Goal: Information Seeking & Learning: Learn about a topic

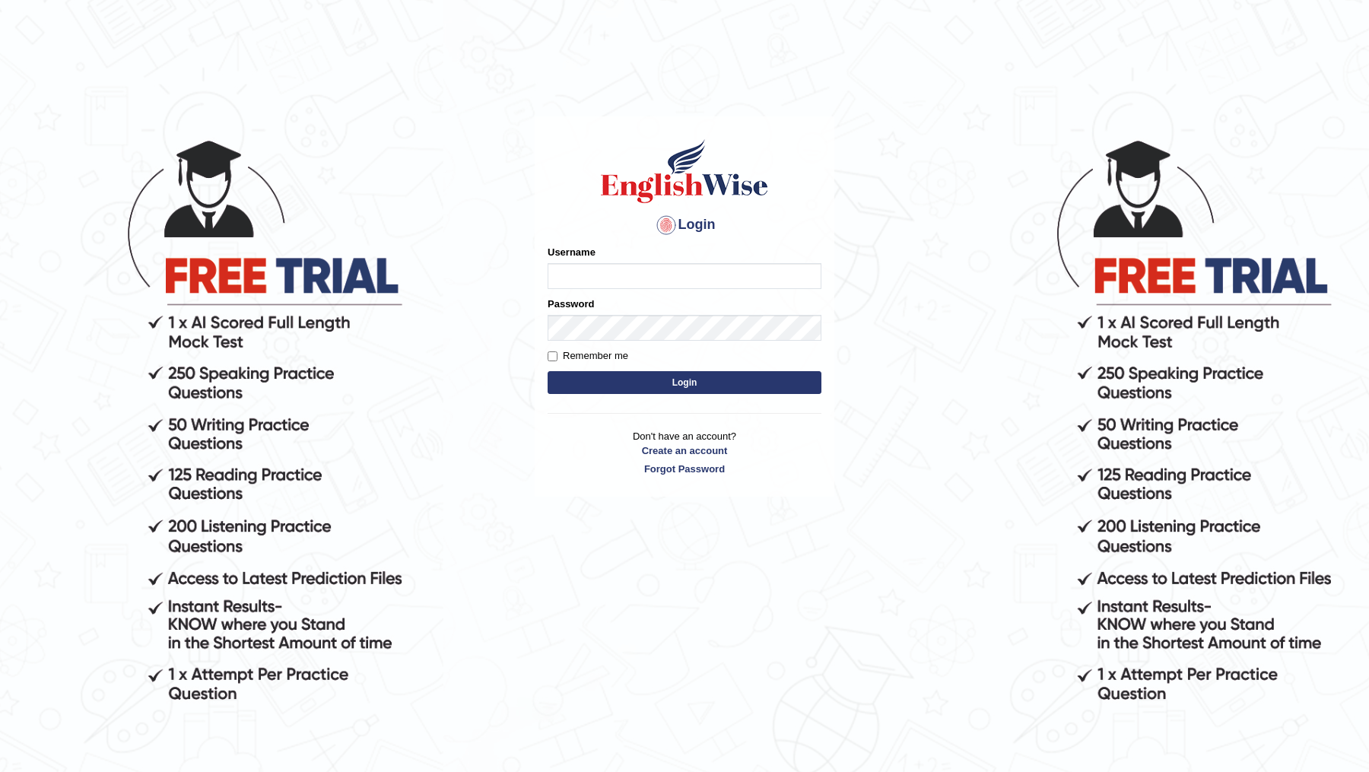
click at [697, 271] on input "Username" at bounding box center [685, 276] width 274 height 26
type input "DR1915"
click at [548, 371] on button "Login" at bounding box center [685, 382] width 274 height 23
type input "DR1915"
click at [548, 371] on button "Login" at bounding box center [685, 382] width 274 height 23
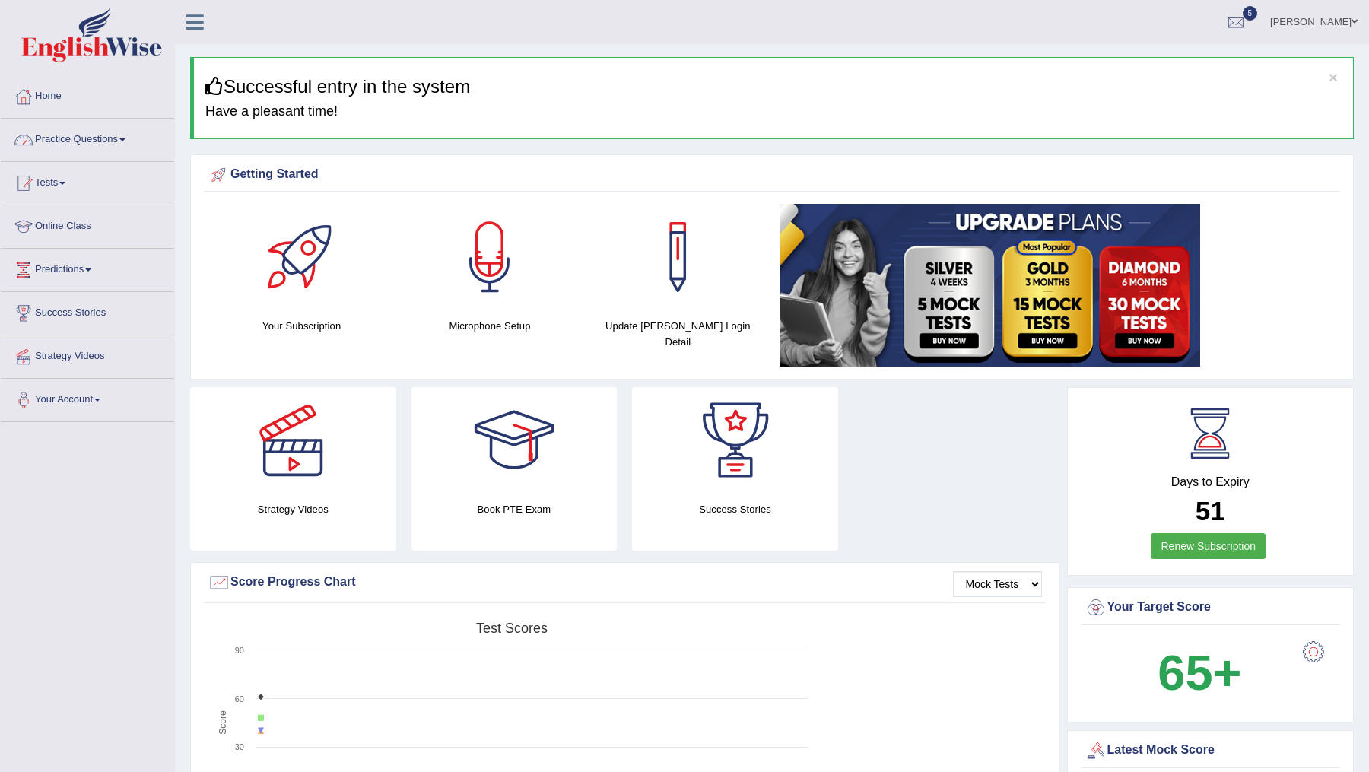
click at [86, 135] on link "Practice Questions" at bounding box center [87, 138] width 173 height 38
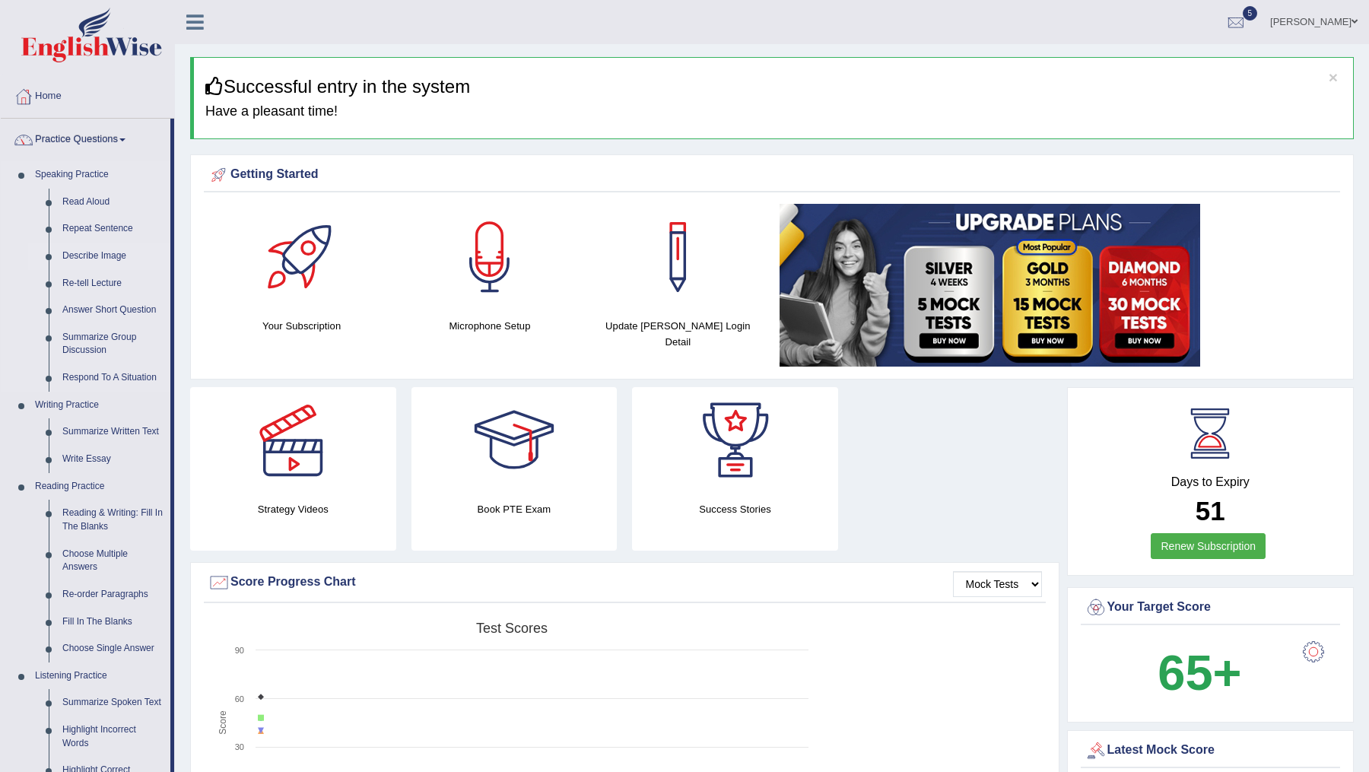
click at [95, 252] on link "Describe Image" at bounding box center [113, 256] width 115 height 27
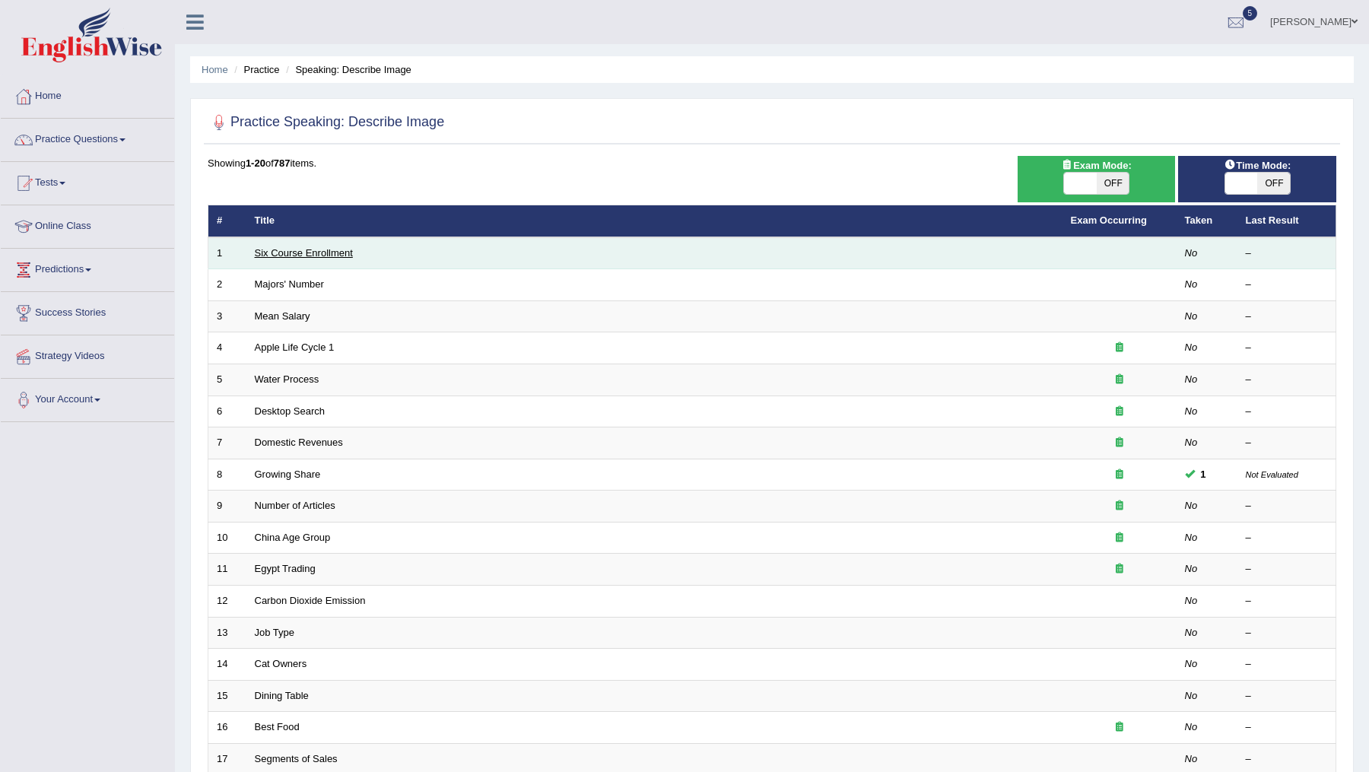
click at [310, 249] on link "Six Course Enrollment" at bounding box center [304, 252] width 98 height 11
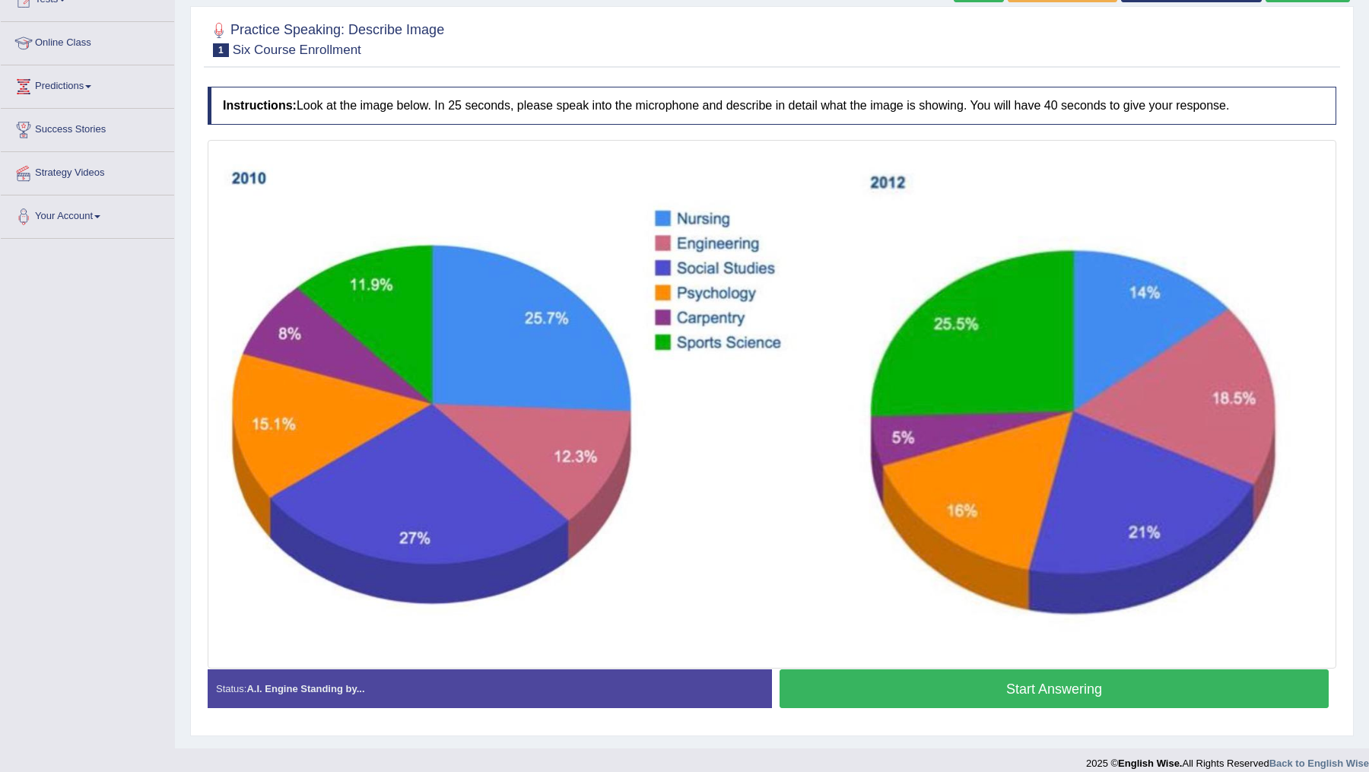
scroll to position [183, 0]
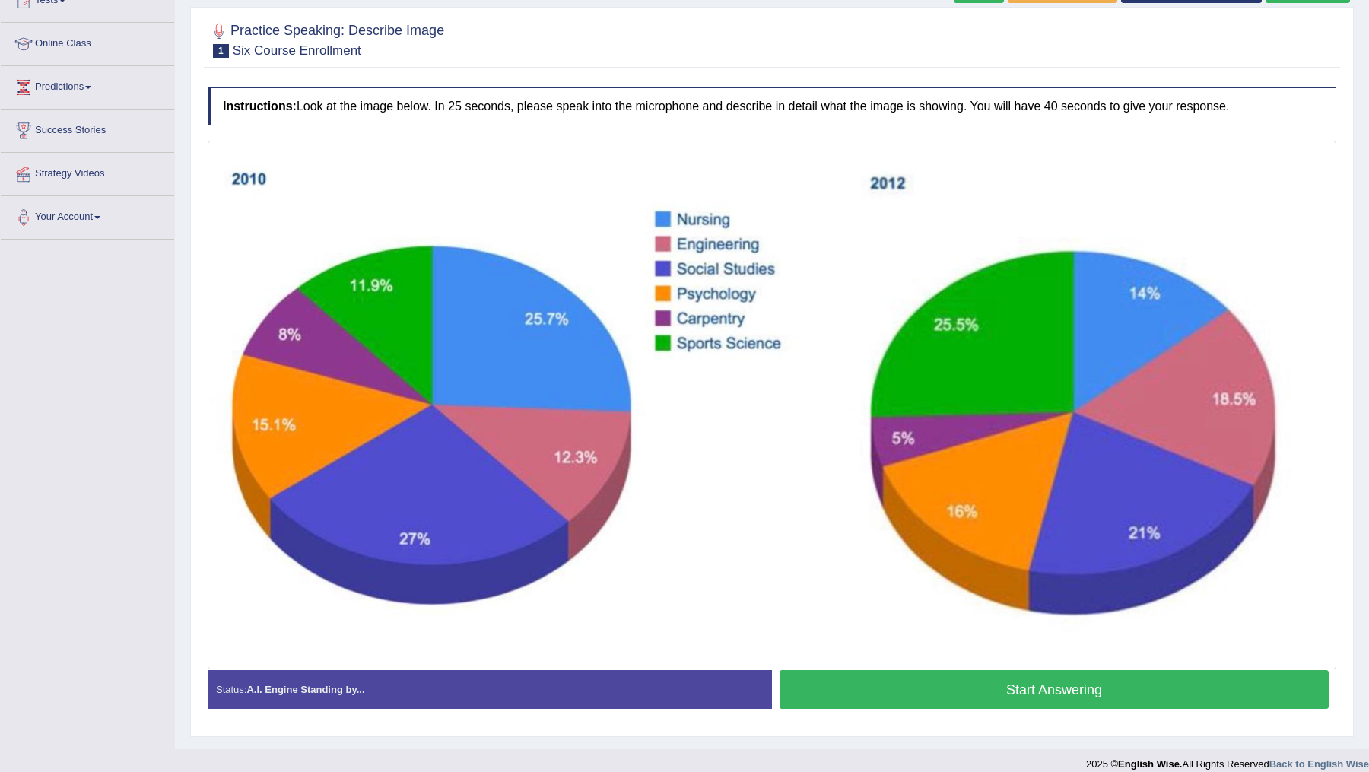
click at [1047, 684] on button "Start Answering" at bounding box center [1054, 689] width 549 height 39
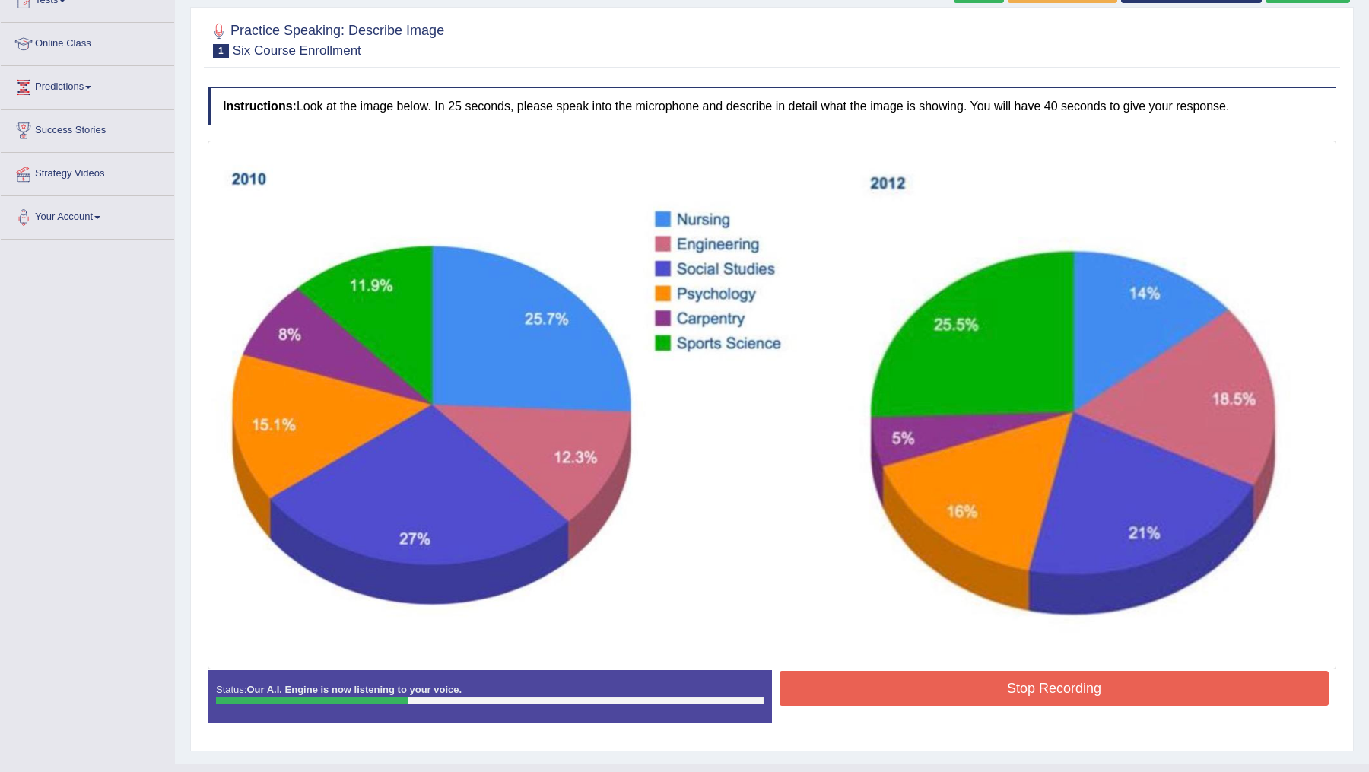
click at [1047, 684] on button "Stop Recording" at bounding box center [1054, 688] width 549 height 35
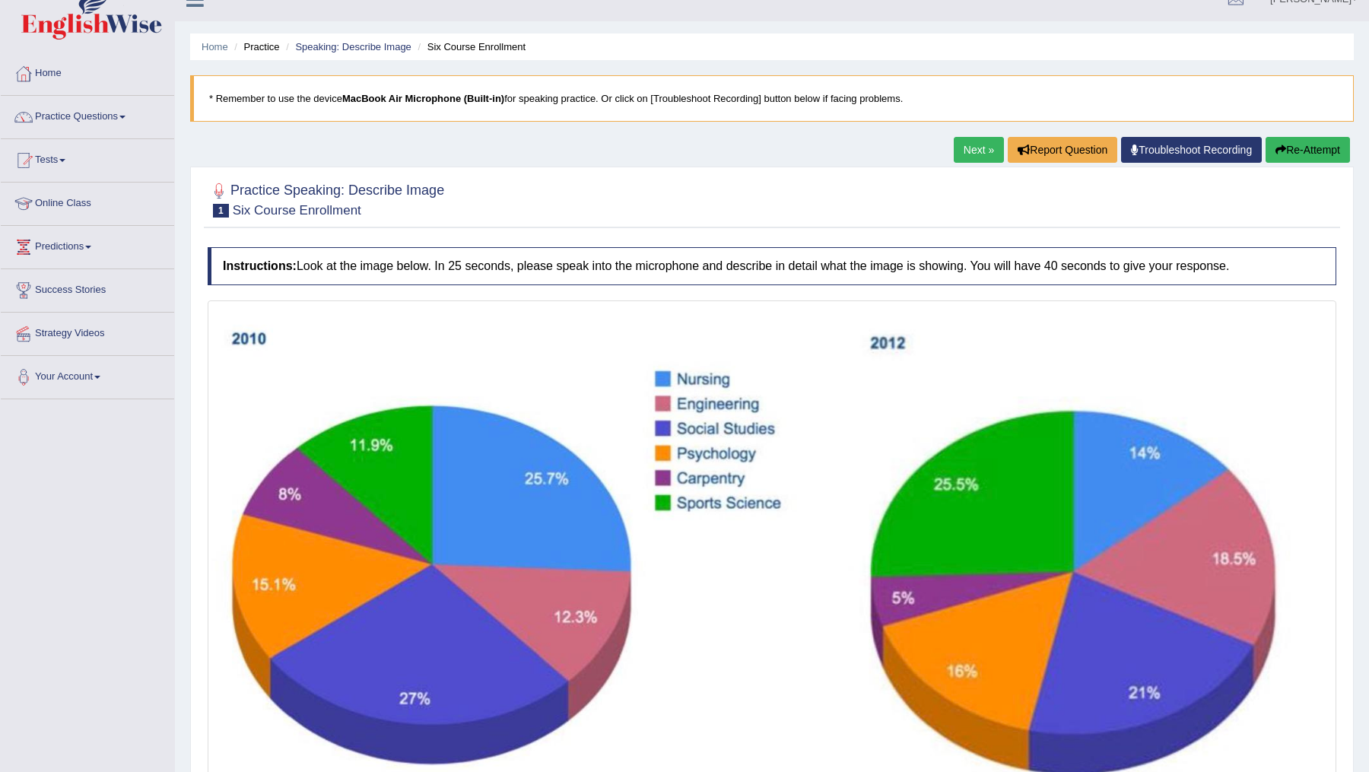
scroll to position [24, 0]
click at [1275, 148] on icon "button" at bounding box center [1280, 149] width 11 height 11
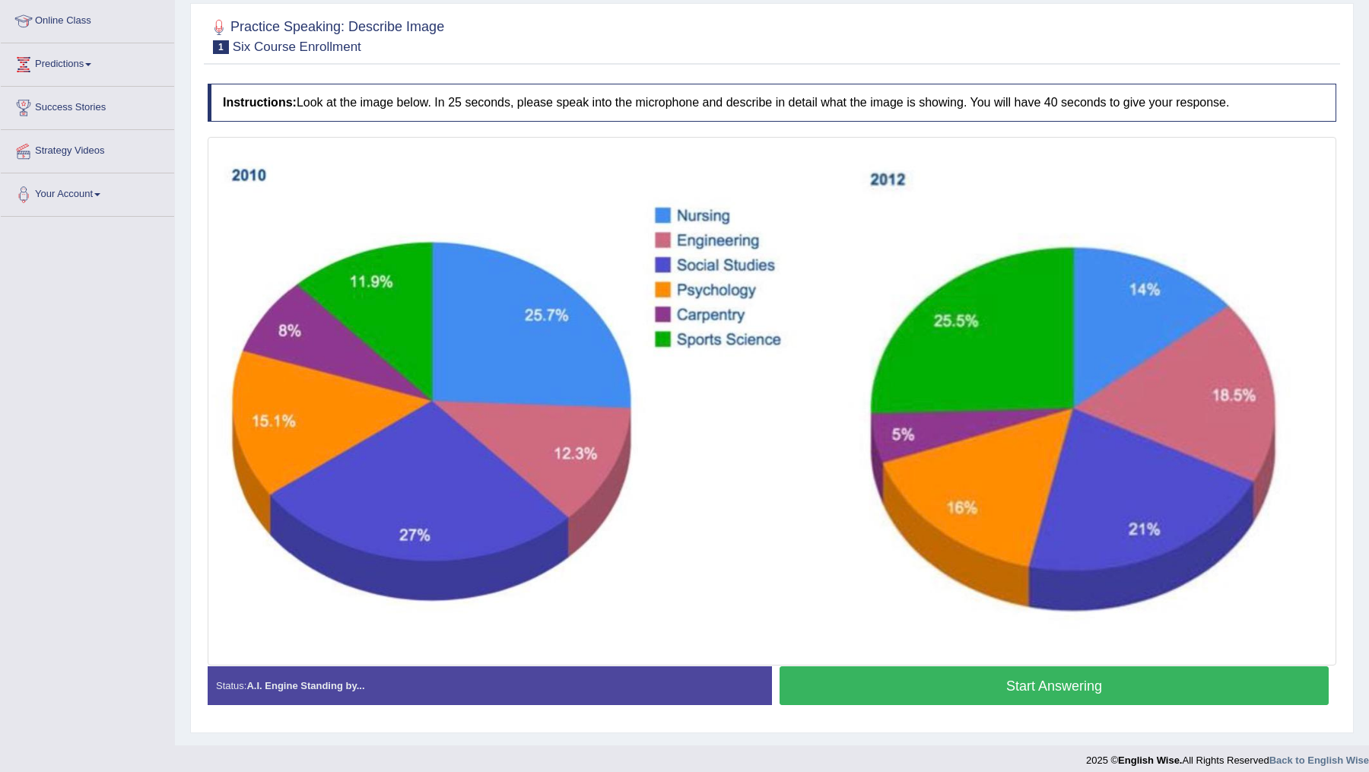
scroll to position [210, 0]
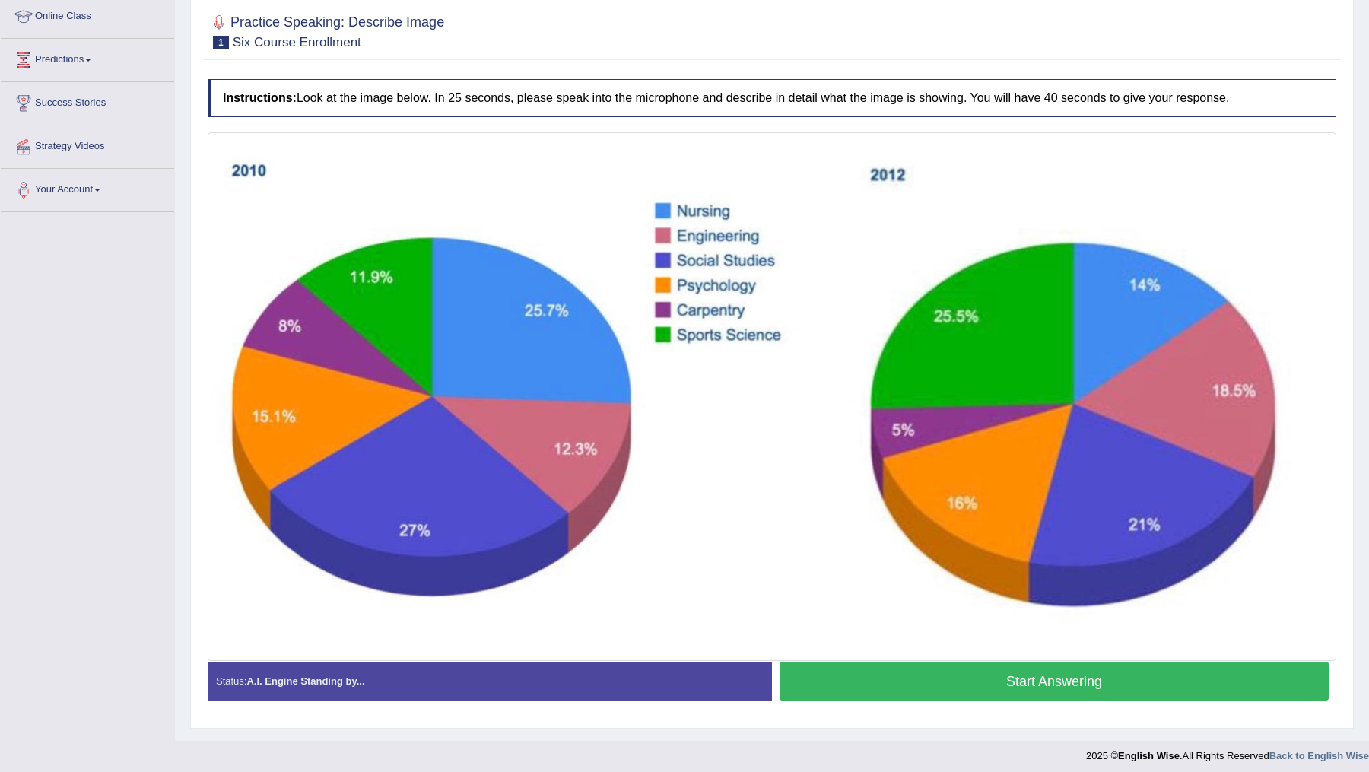
click at [948, 678] on button "Start Answering" at bounding box center [1054, 681] width 549 height 39
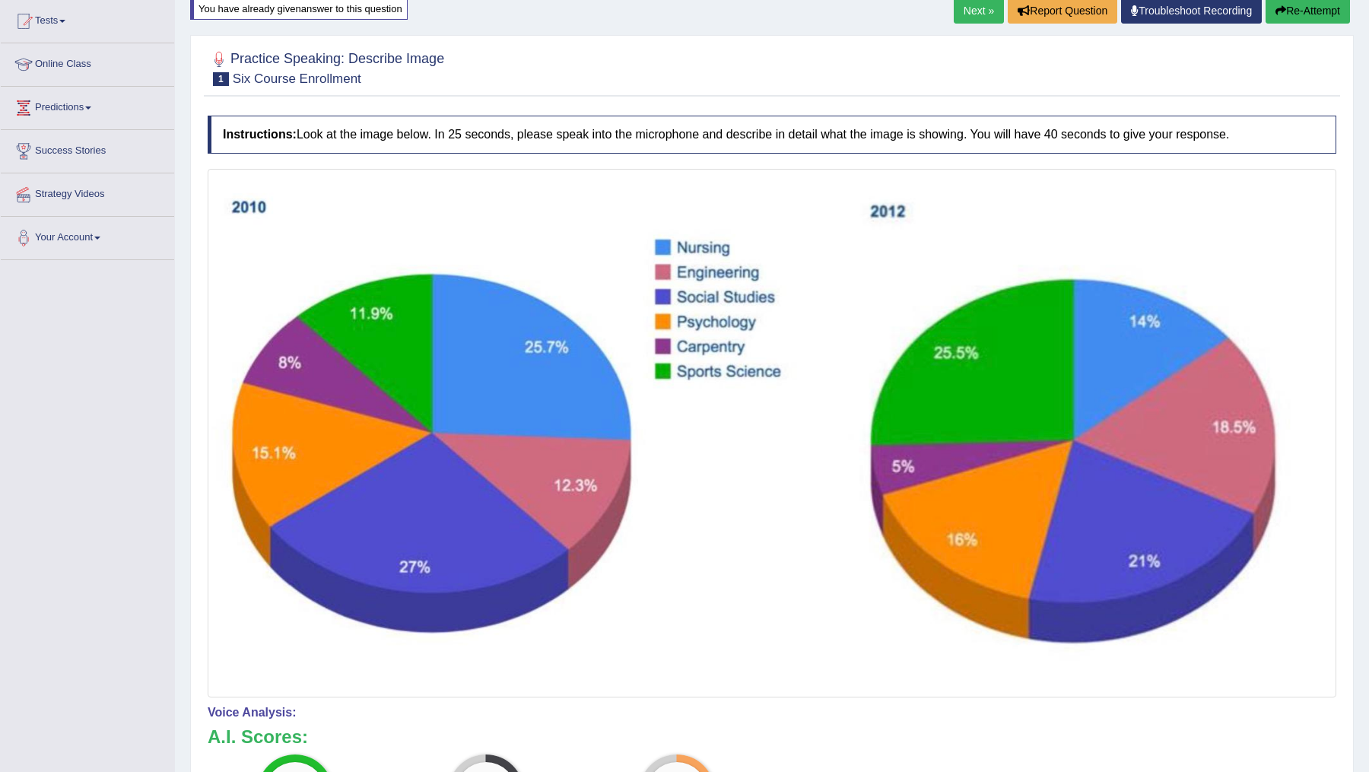
scroll to position [0, 0]
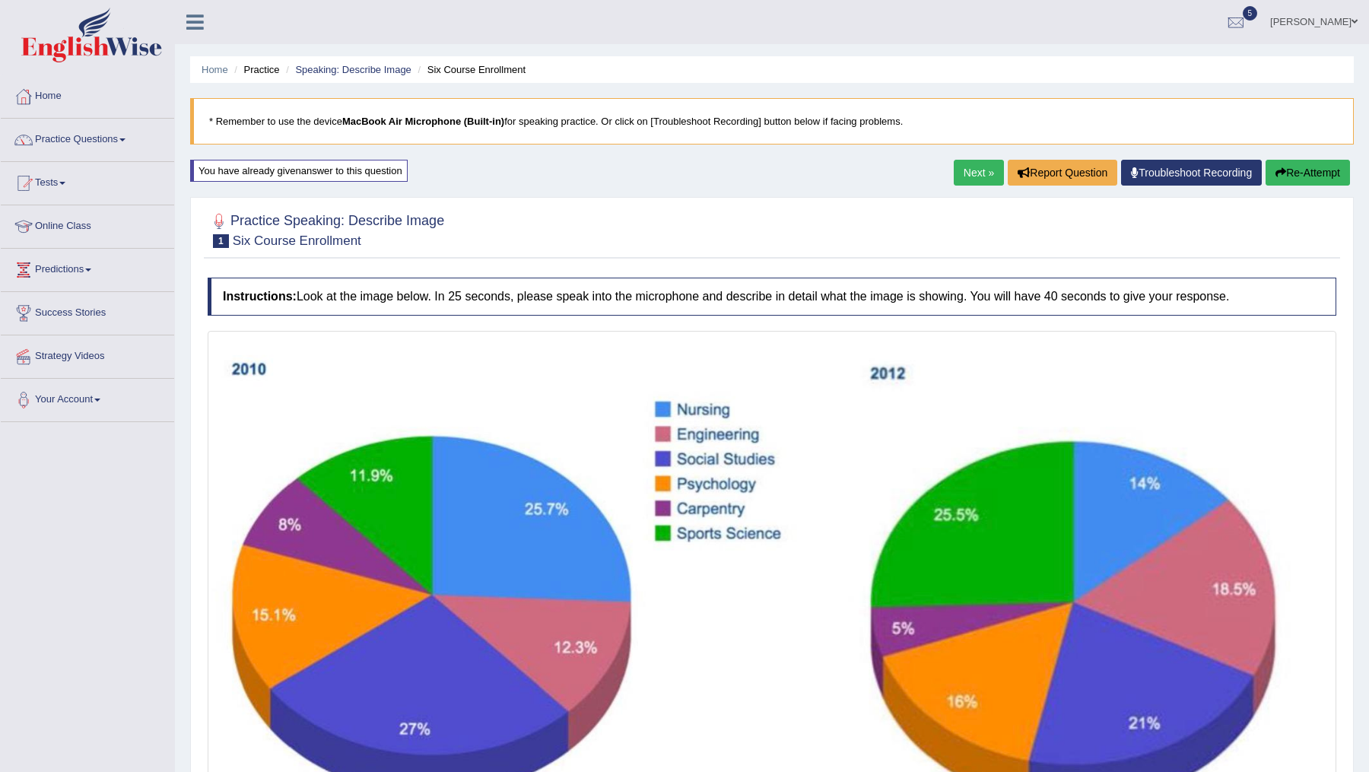
click at [1302, 176] on button "Re-Attempt" at bounding box center [1308, 173] width 84 height 26
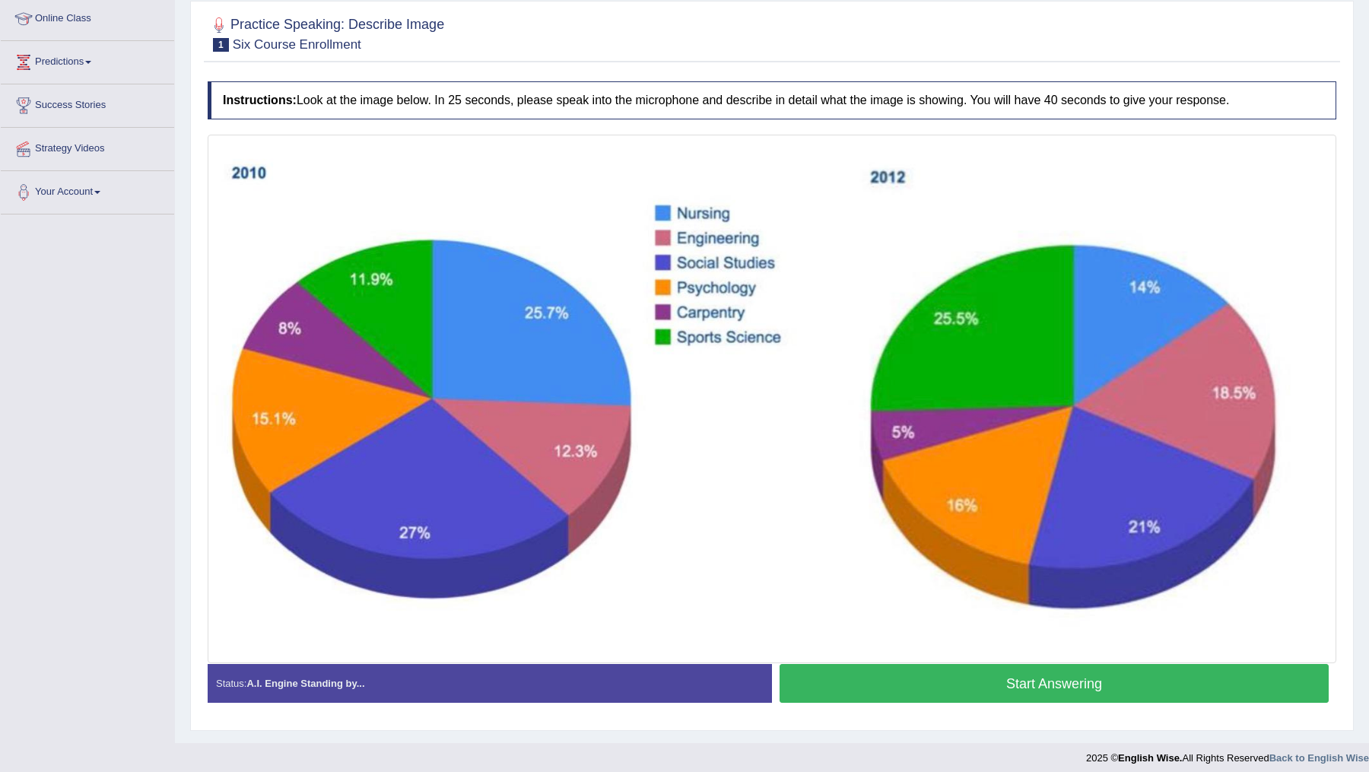
scroll to position [214, 0]
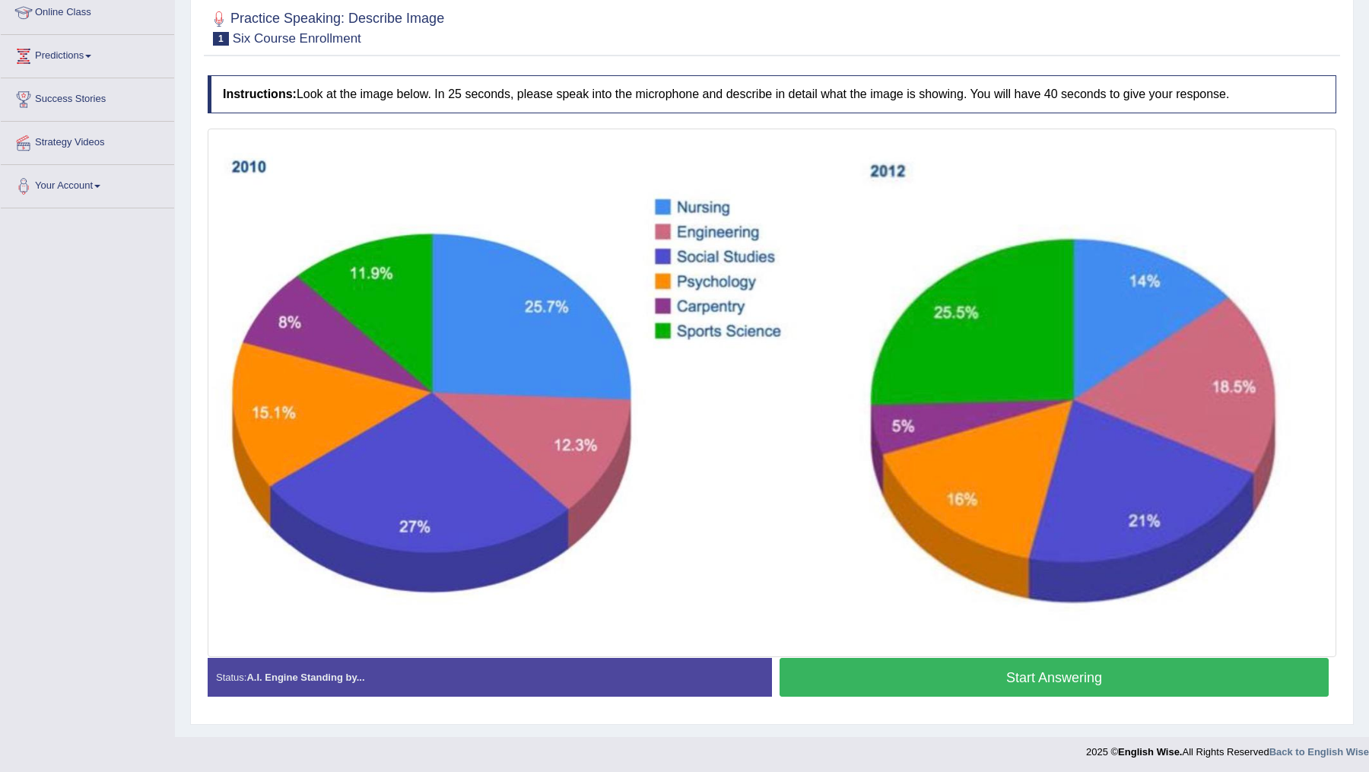
click at [992, 677] on button "Start Answering" at bounding box center [1054, 677] width 549 height 39
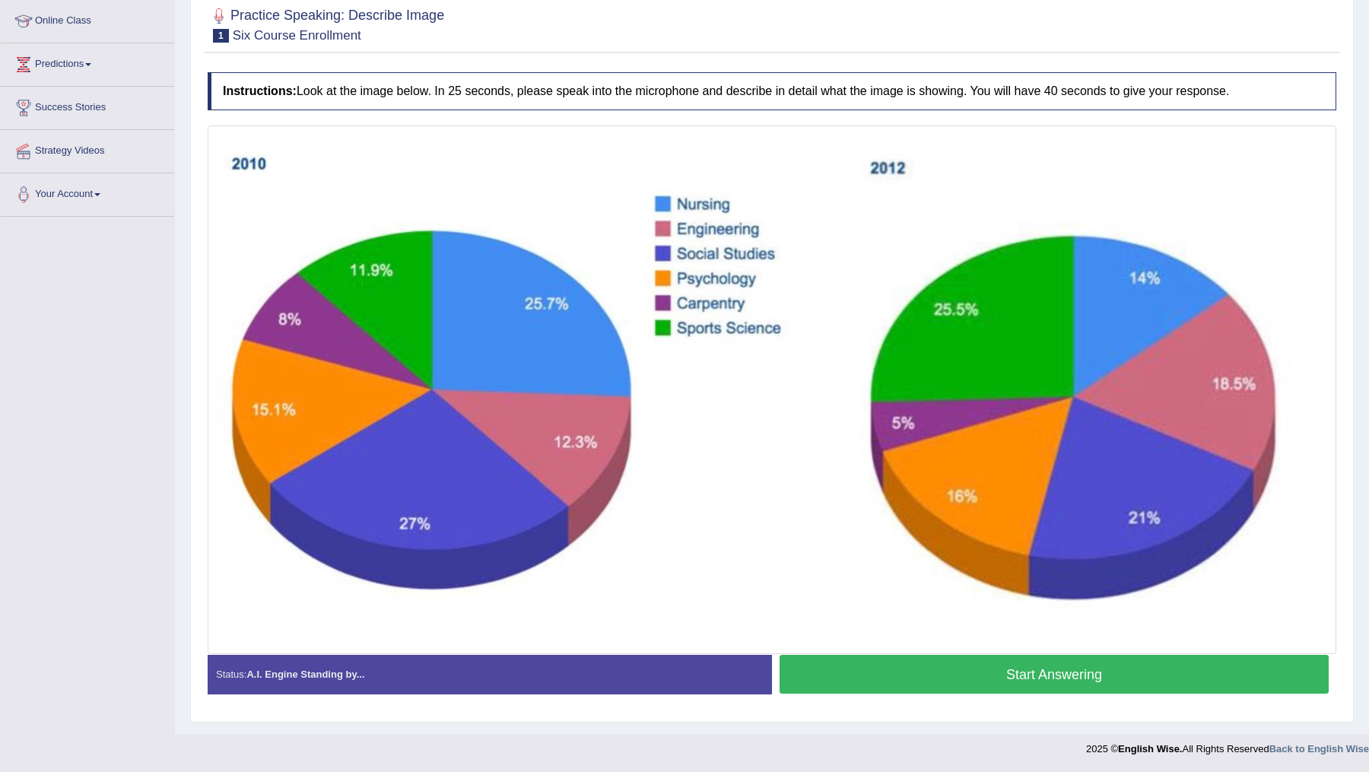
scroll to position [203, 0]
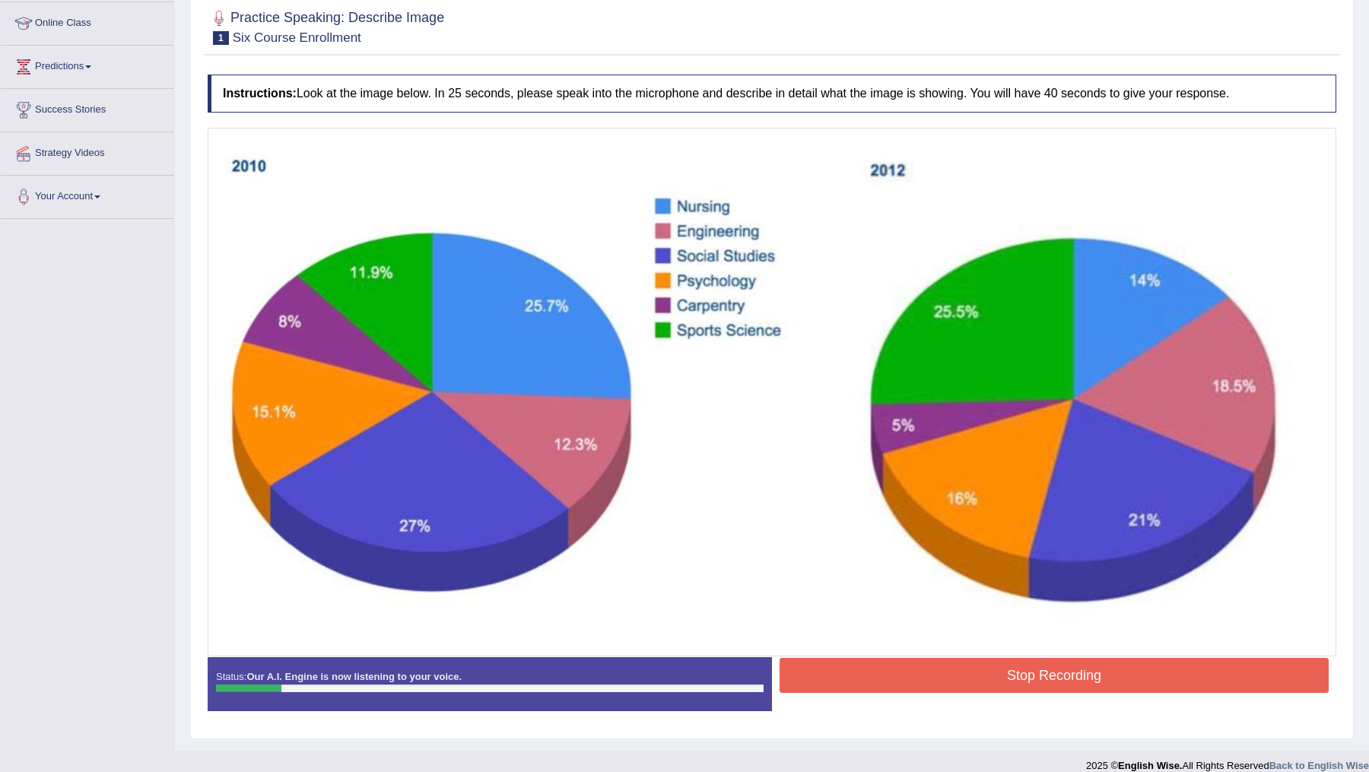
click at [904, 665] on button "Stop Recording" at bounding box center [1054, 675] width 549 height 35
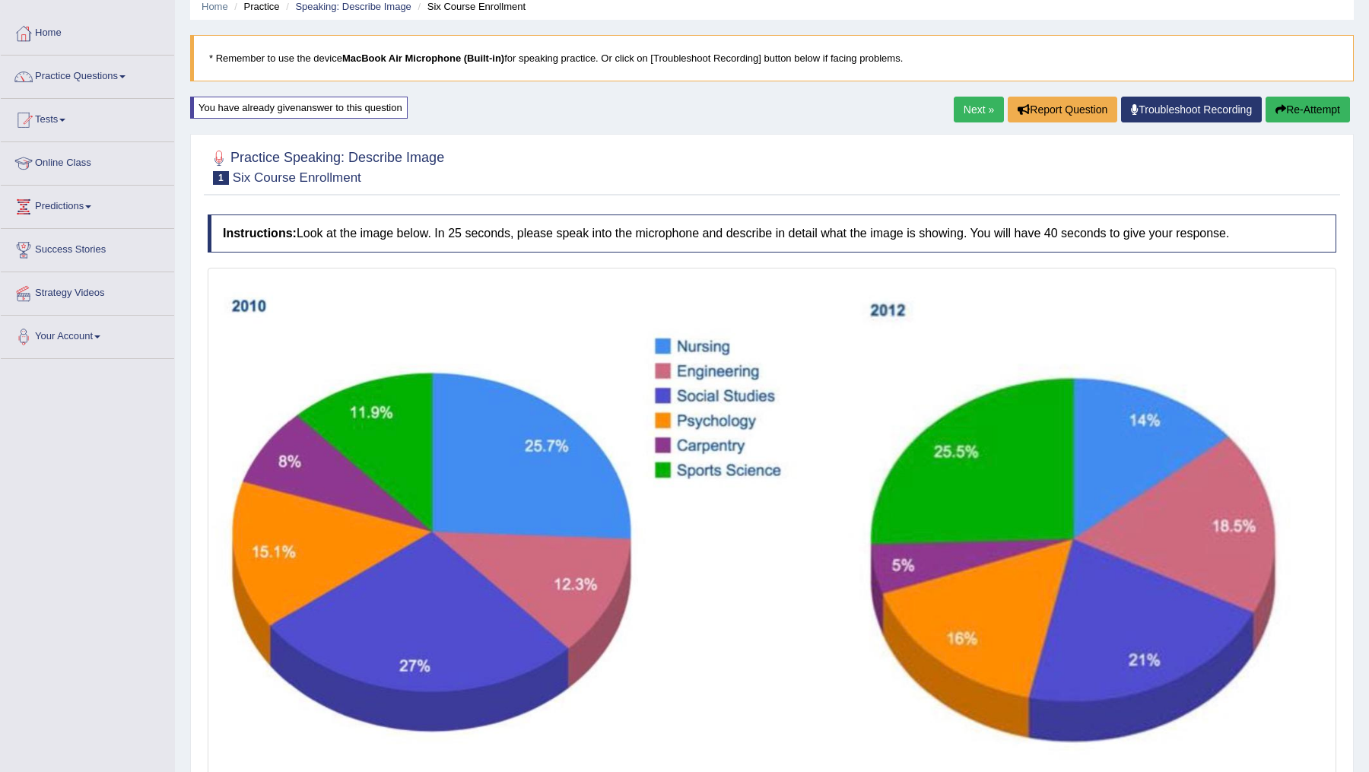
scroll to position [61, 0]
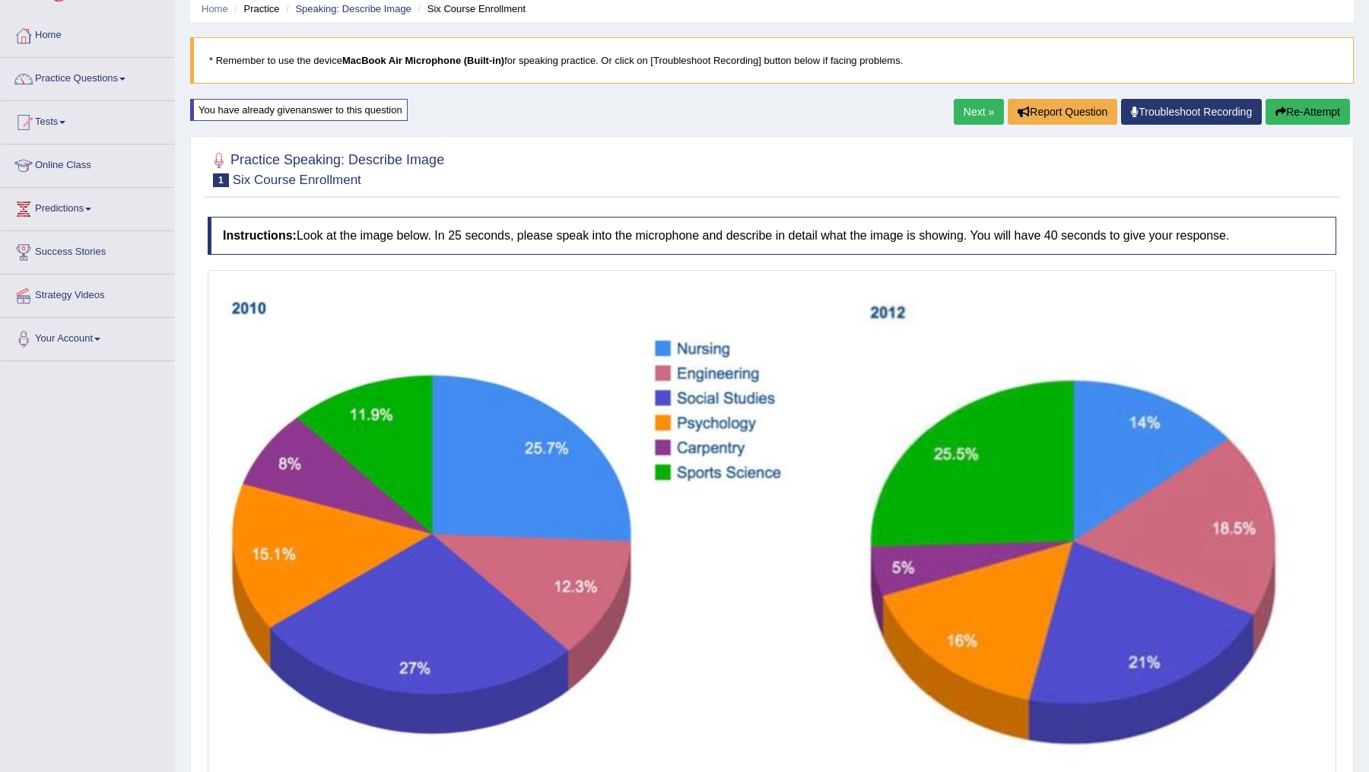
click at [1288, 113] on button "Re-Attempt" at bounding box center [1308, 112] width 84 height 26
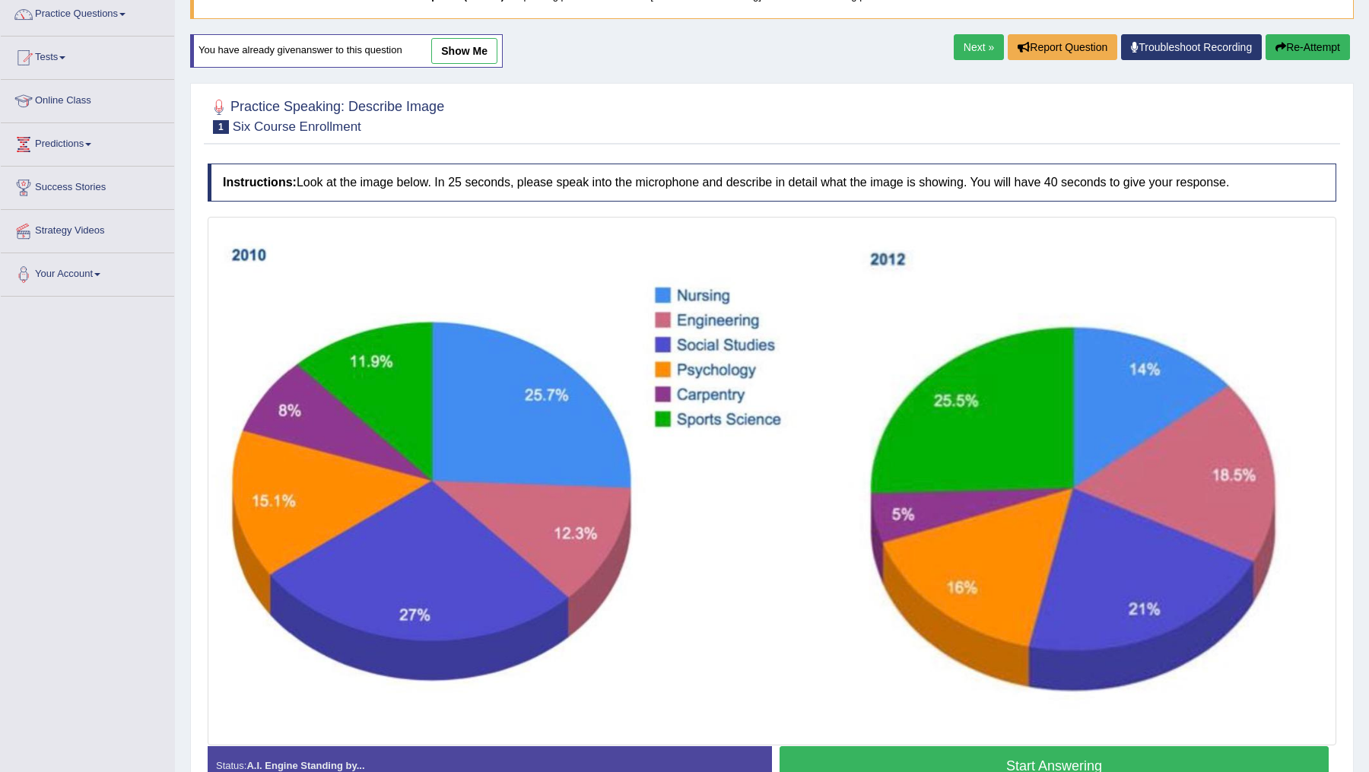
scroll to position [214, 0]
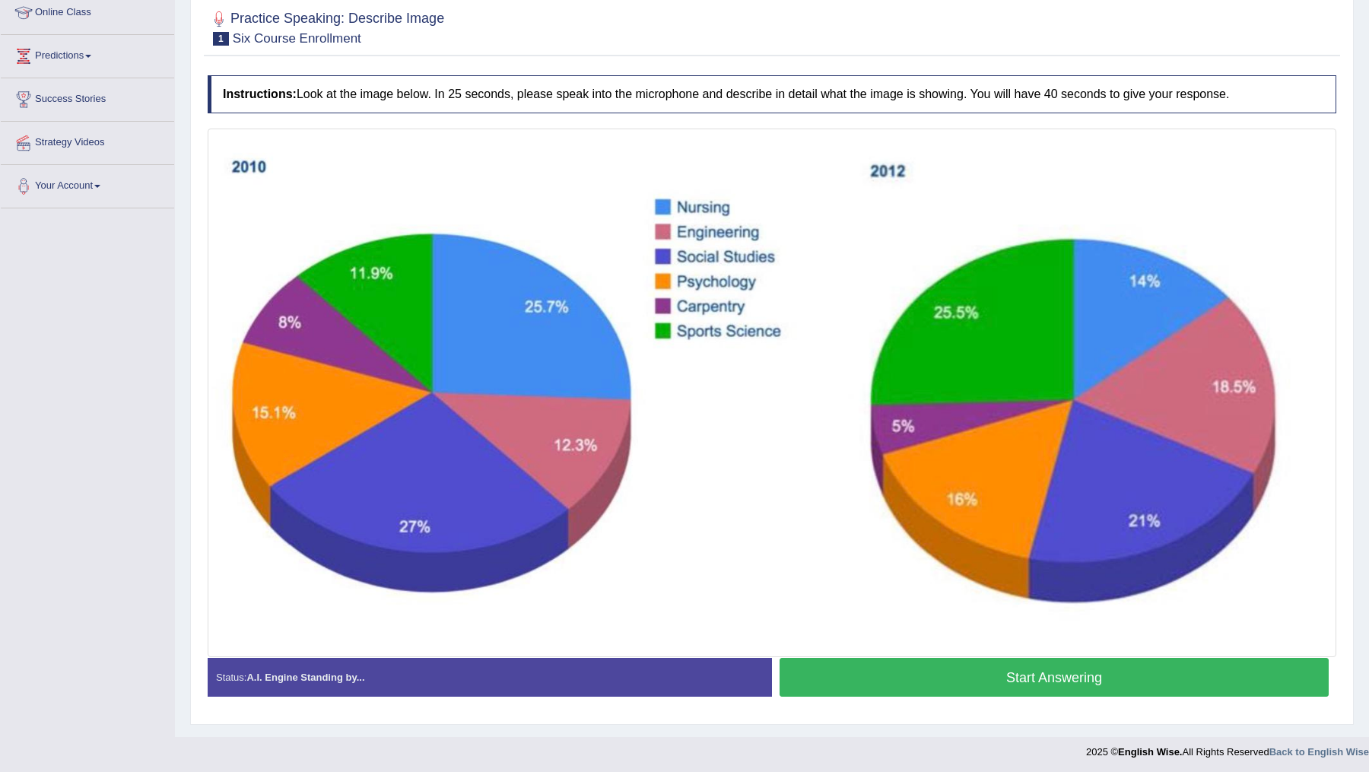
click at [1004, 683] on button "Start Answering" at bounding box center [1054, 677] width 549 height 39
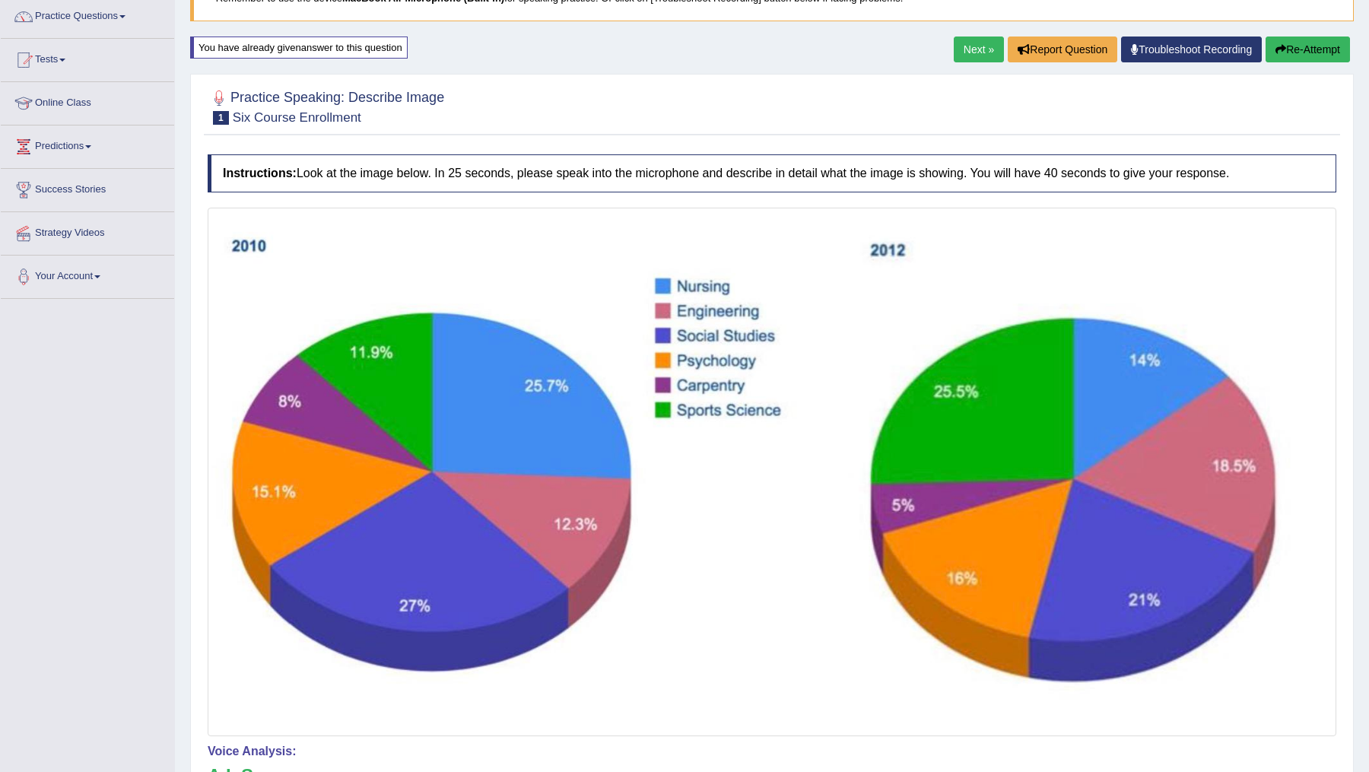
scroll to position [120, 0]
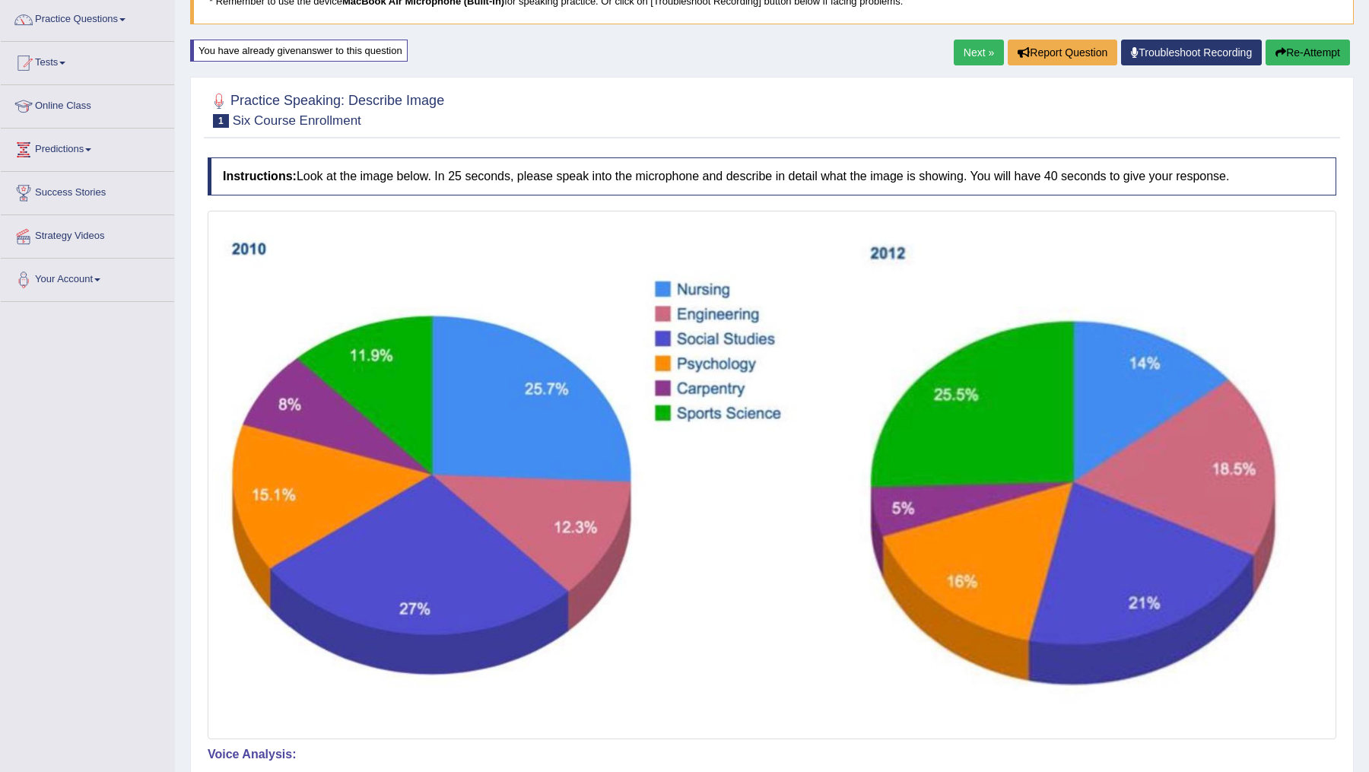
click at [1307, 51] on button "Re-Attempt" at bounding box center [1308, 53] width 84 height 26
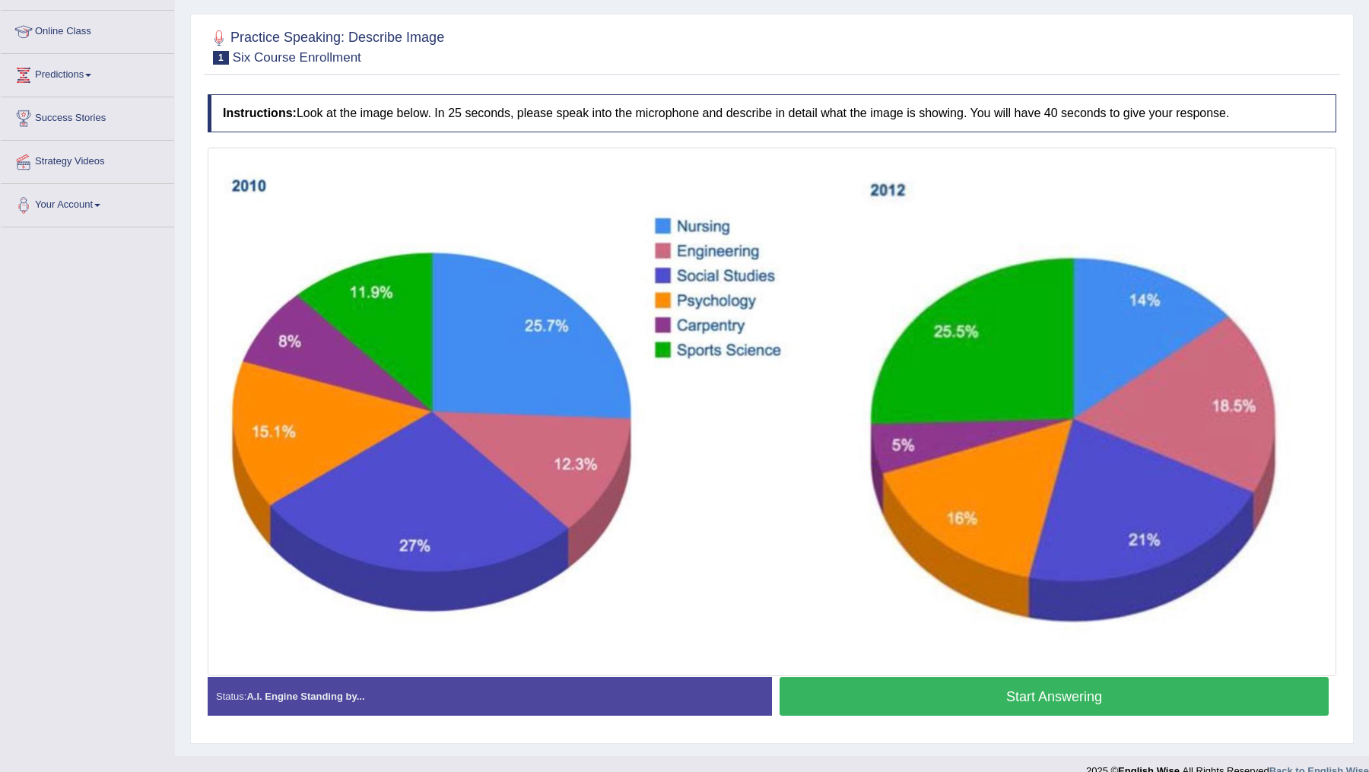
scroll to position [214, 0]
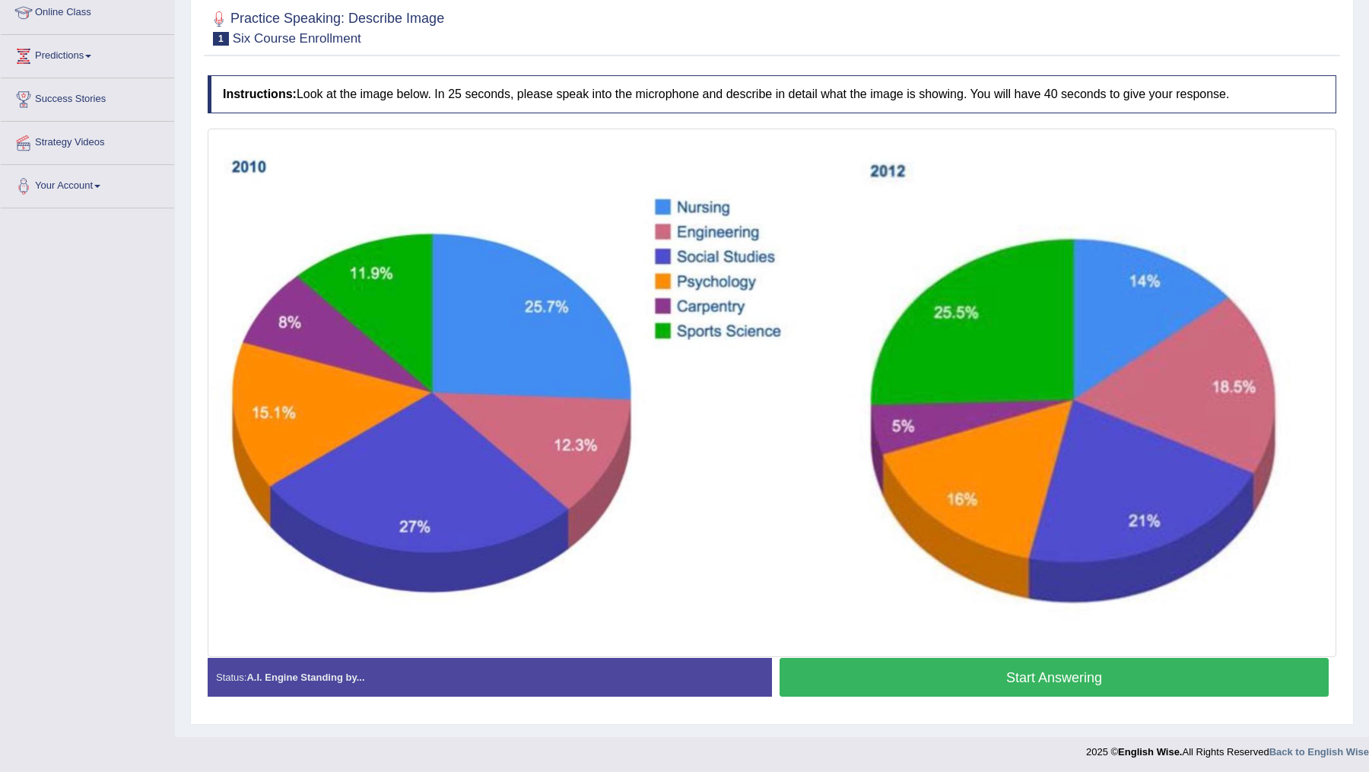
click at [1013, 682] on button "Start Answering" at bounding box center [1054, 677] width 549 height 39
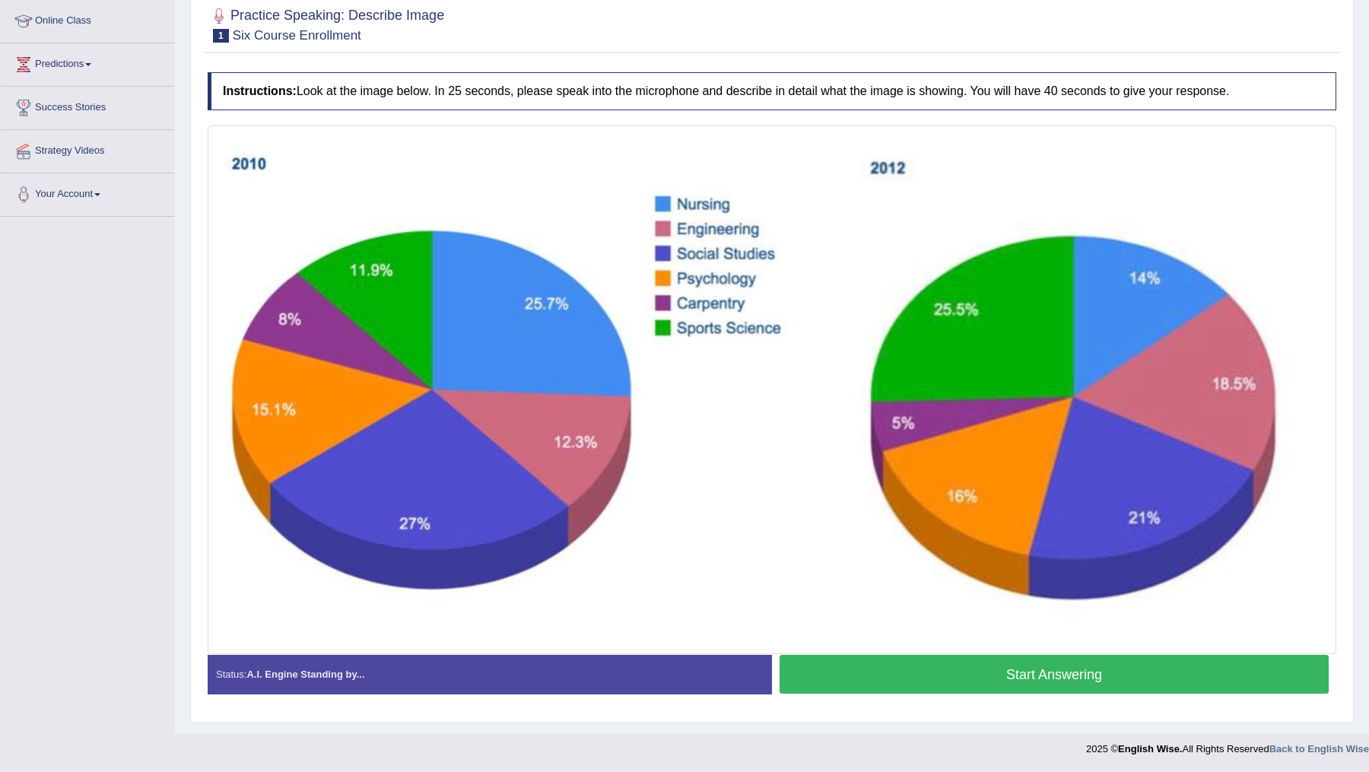
scroll to position [203, 0]
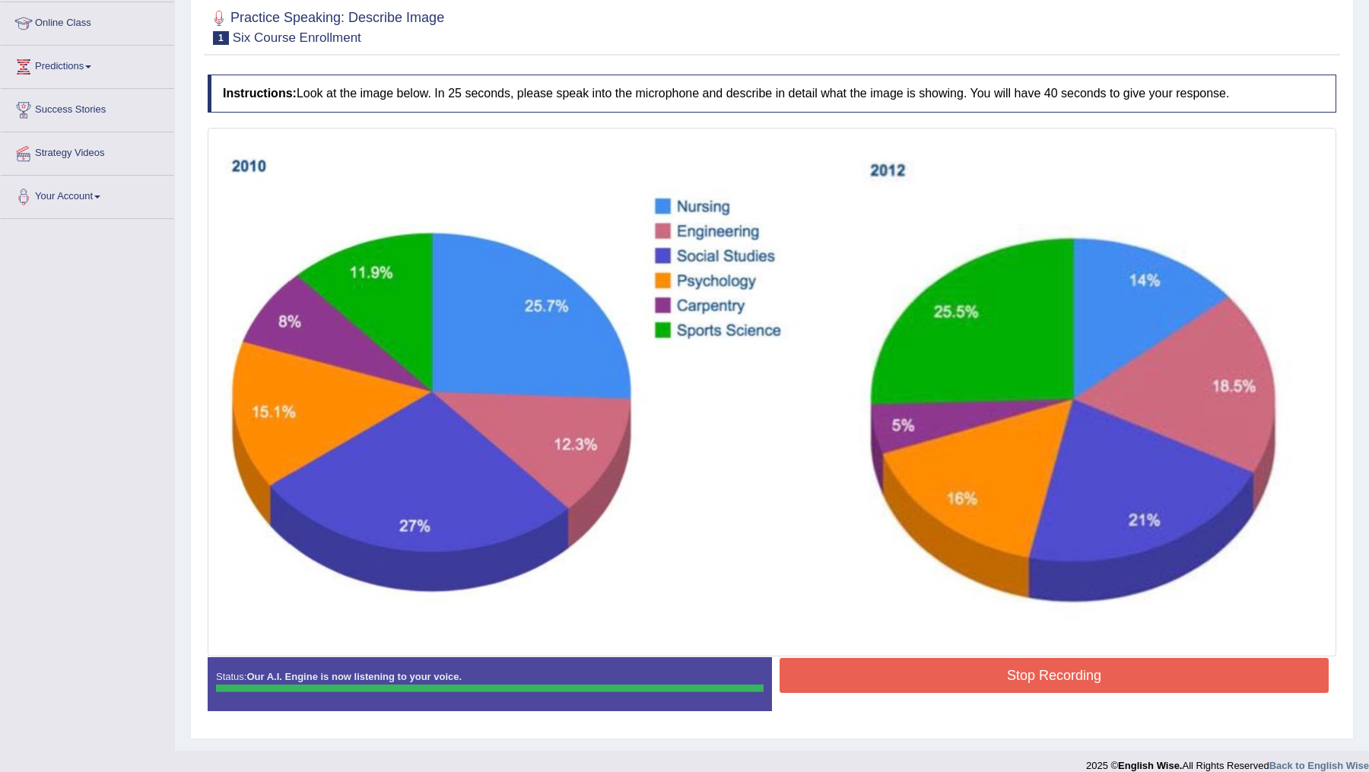
click at [1013, 682] on div "Instructions: Look at the image below. In 25 seconds, please speak into the mic…" at bounding box center [772, 398] width 1136 height 663
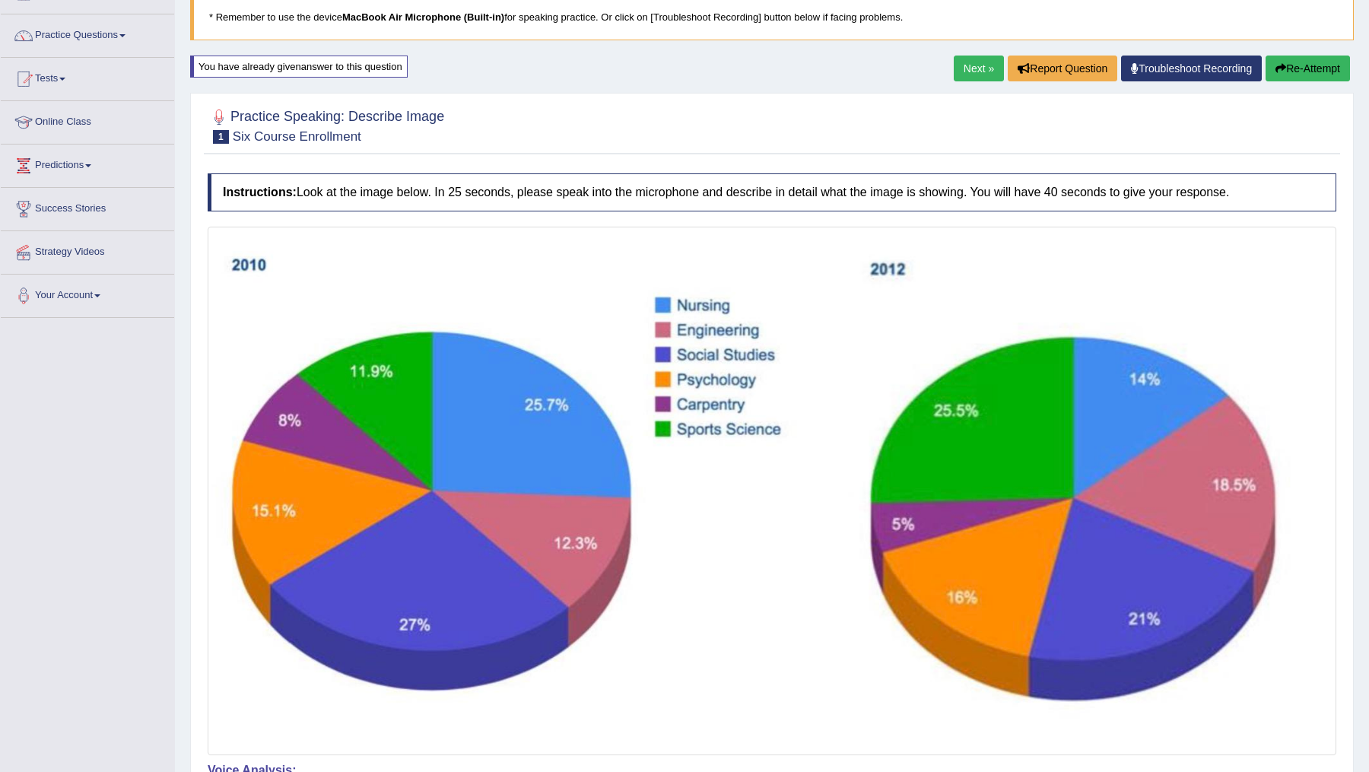
scroll to position [92, 0]
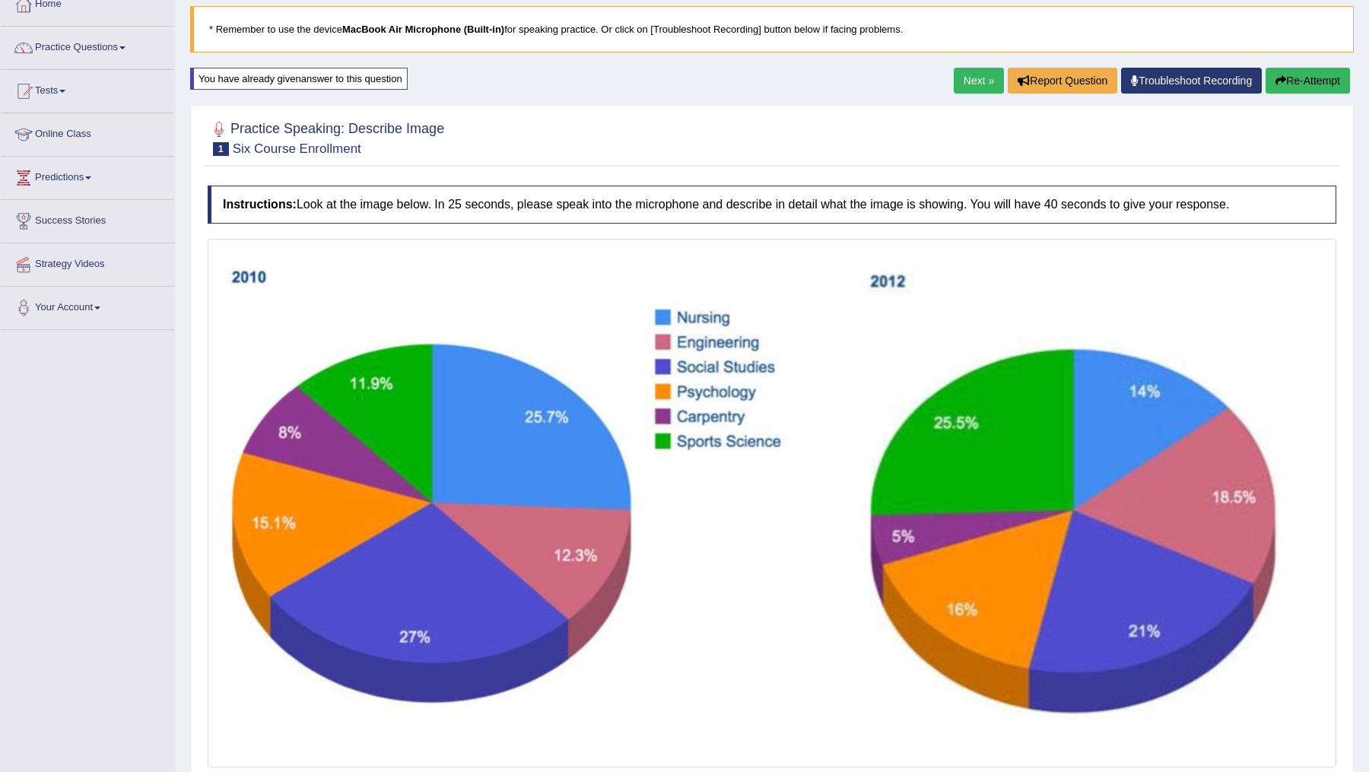
click at [1295, 83] on button "Re-Attempt" at bounding box center [1308, 81] width 84 height 26
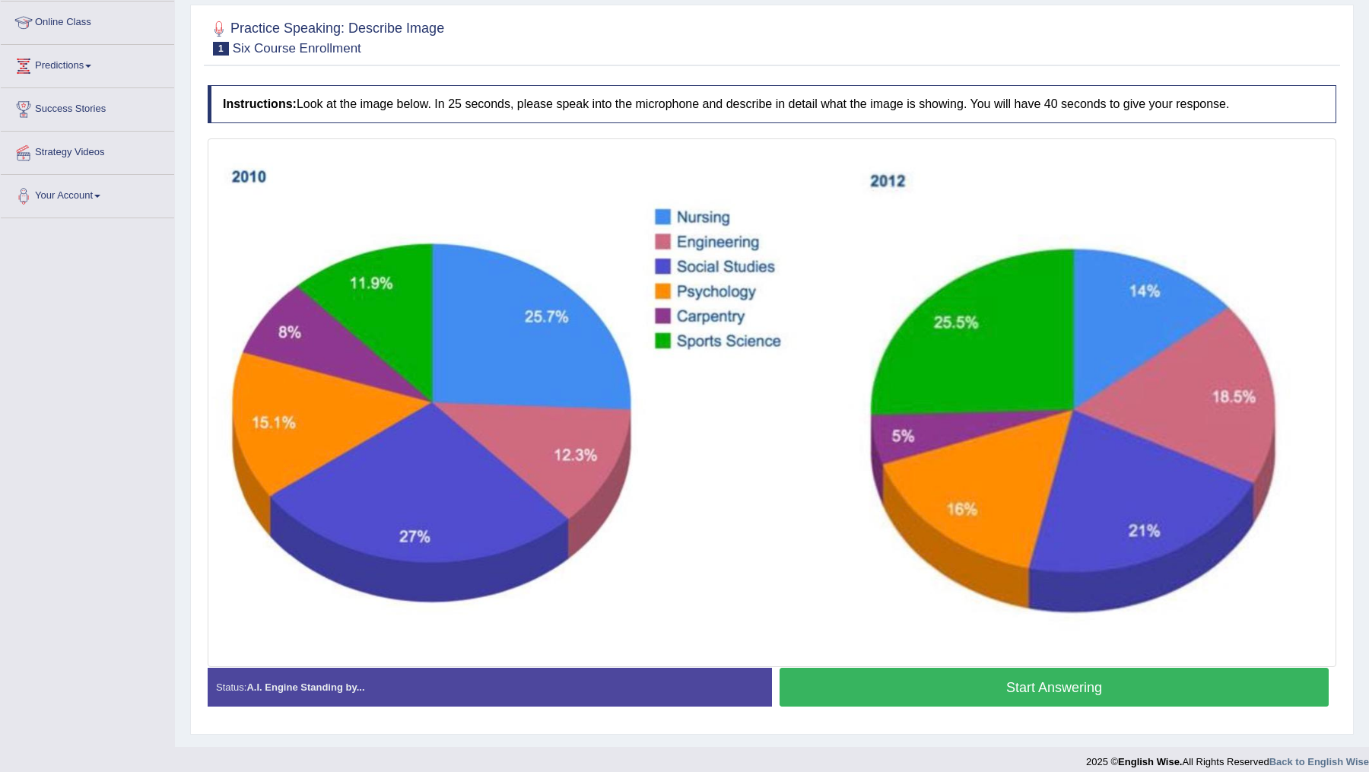
scroll to position [214, 0]
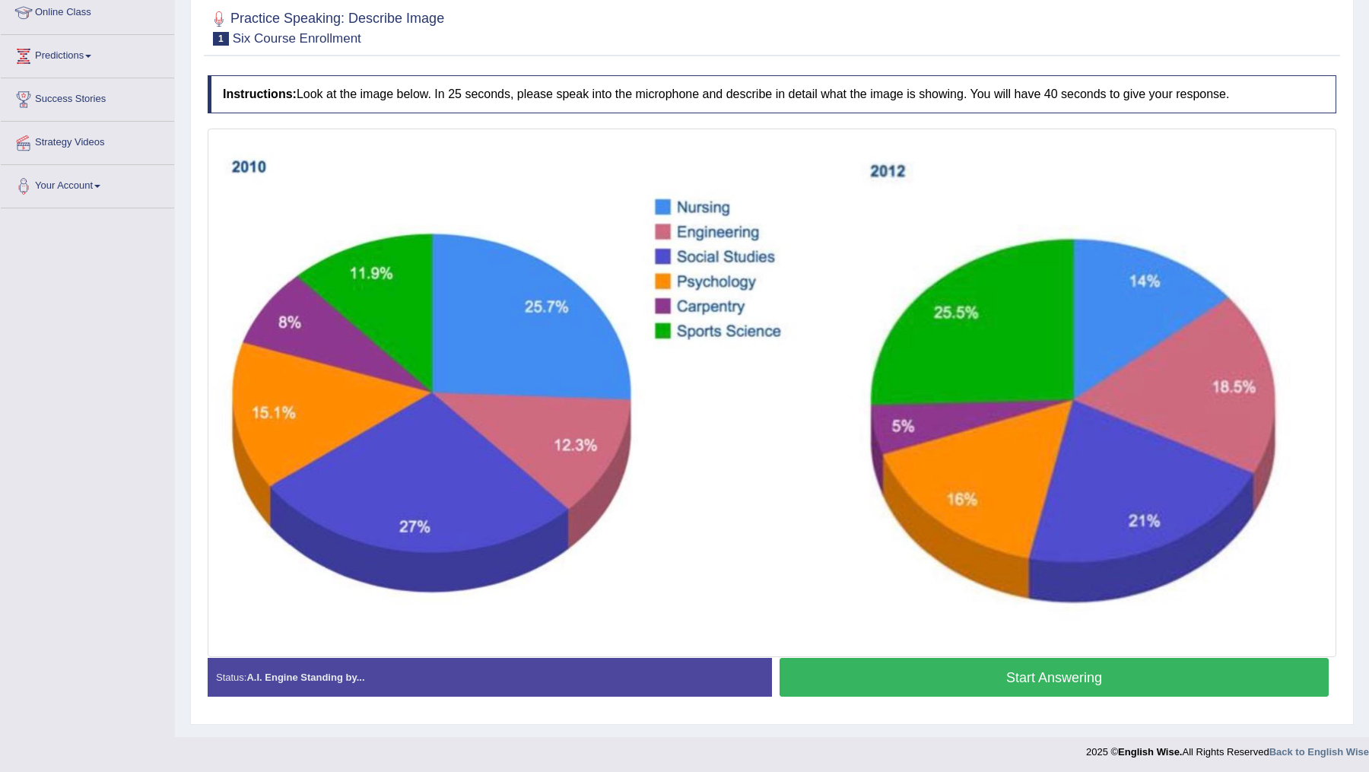
click at [1035, 677] on button "Start Answering" at bounding box center [1054, 677] width 549 height 39
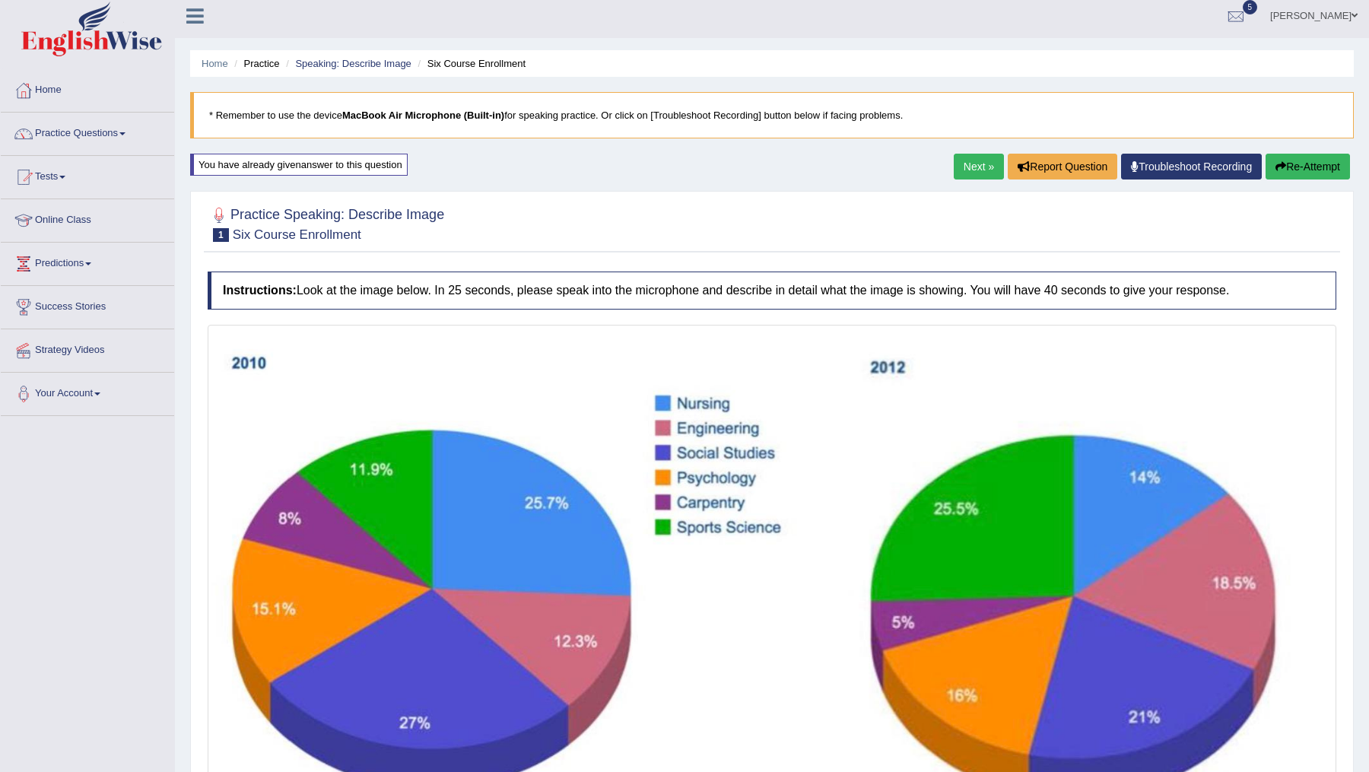
scroll to position [8, 0]
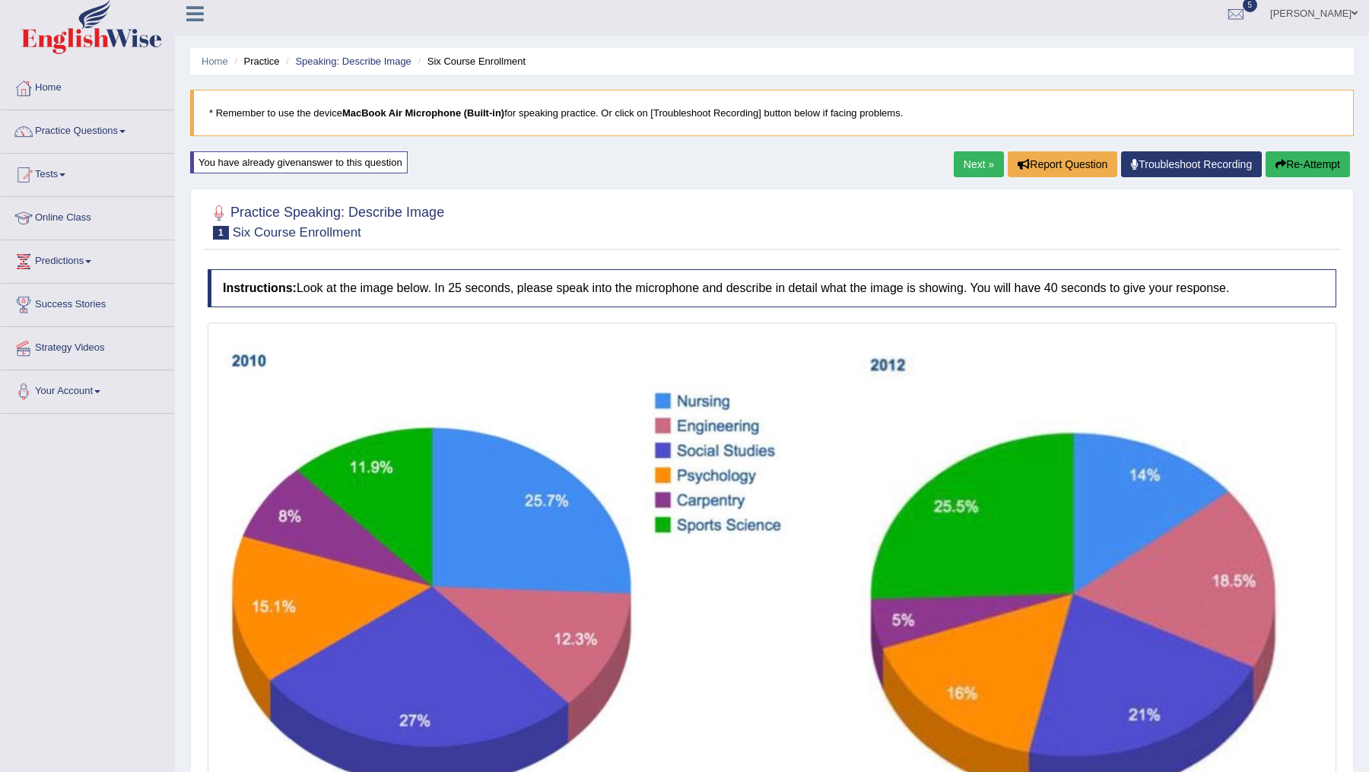
click at [981, 159] on link "Next »" at bounding box center [979, 164] width 50 height 26
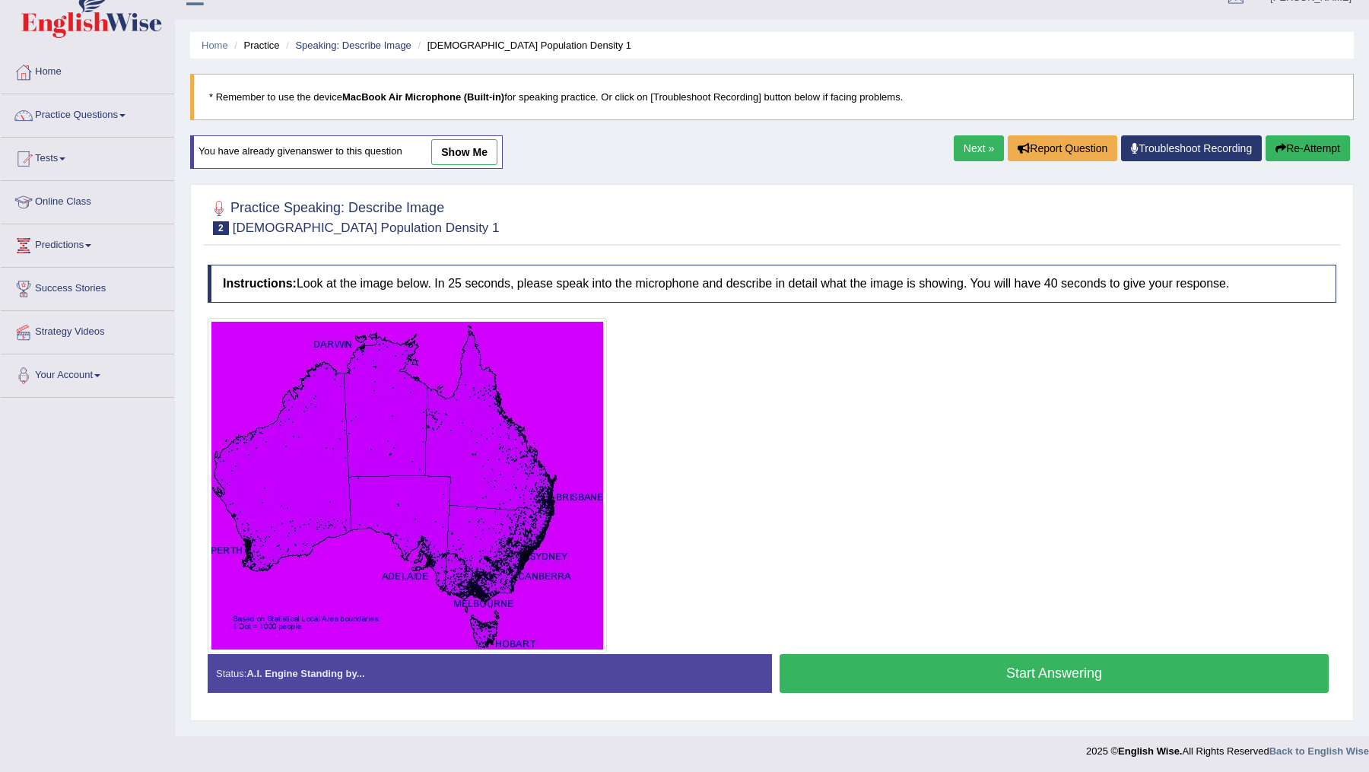
scroll to position [27, 0]
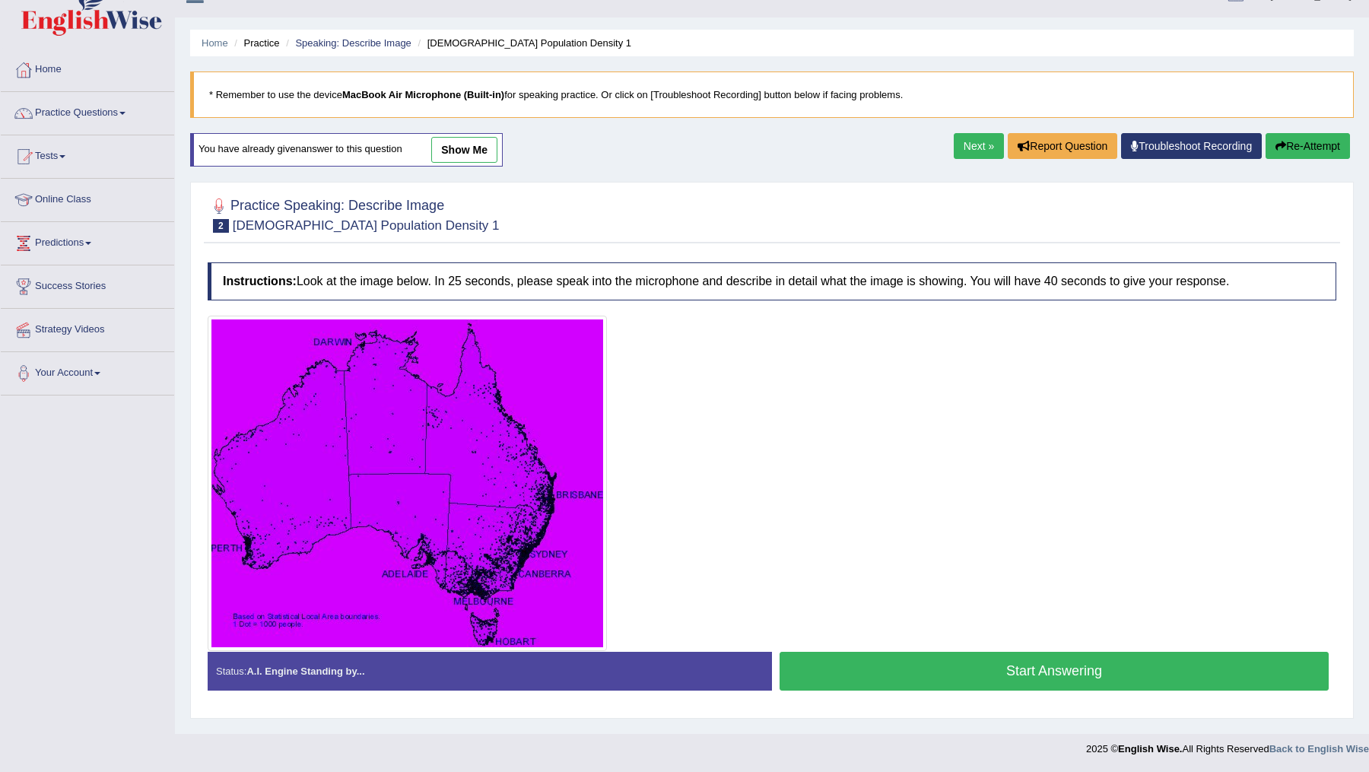
click at [1047, 675] on button "Start Answering" at bounding box center [1054, 671] width 549 height 39
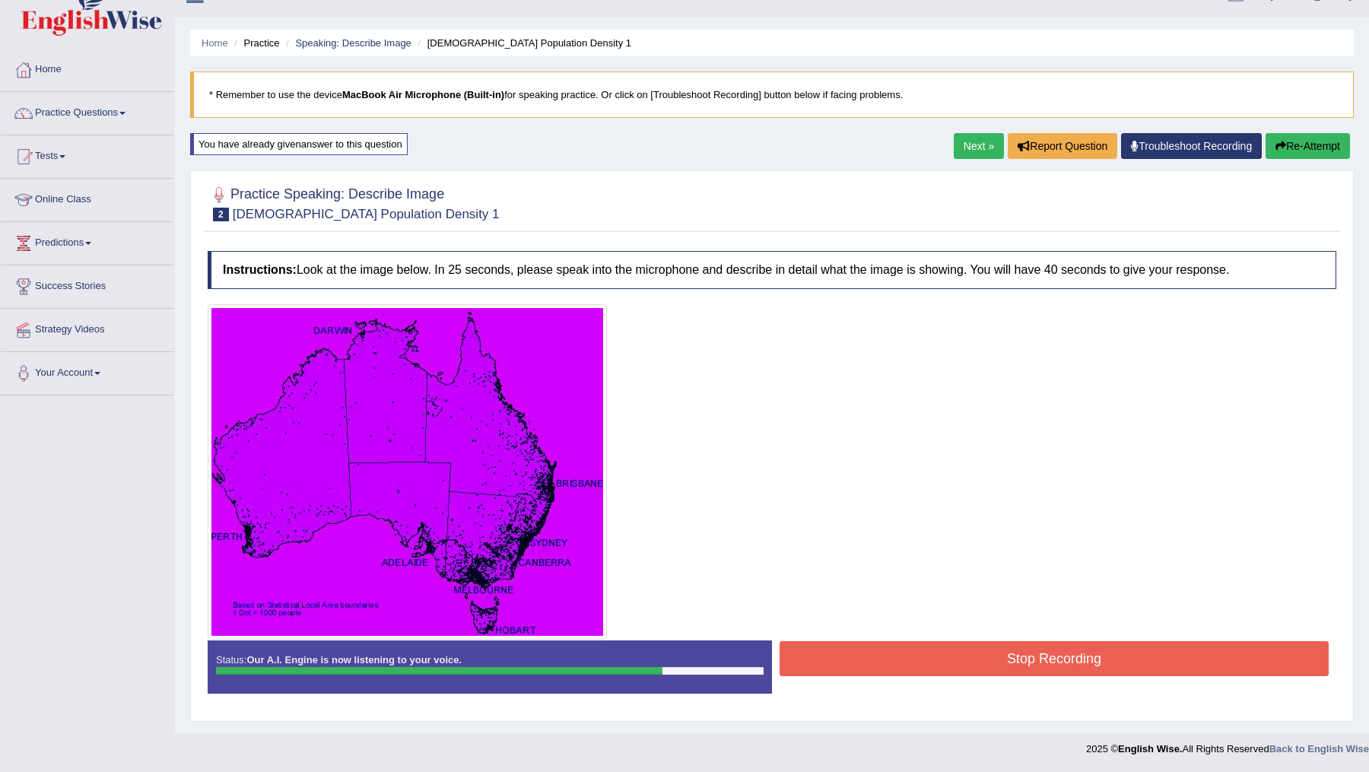
click at [1113, 656] on button "Stop Recording" at bounding box center [1054, 658] width 549 height 35
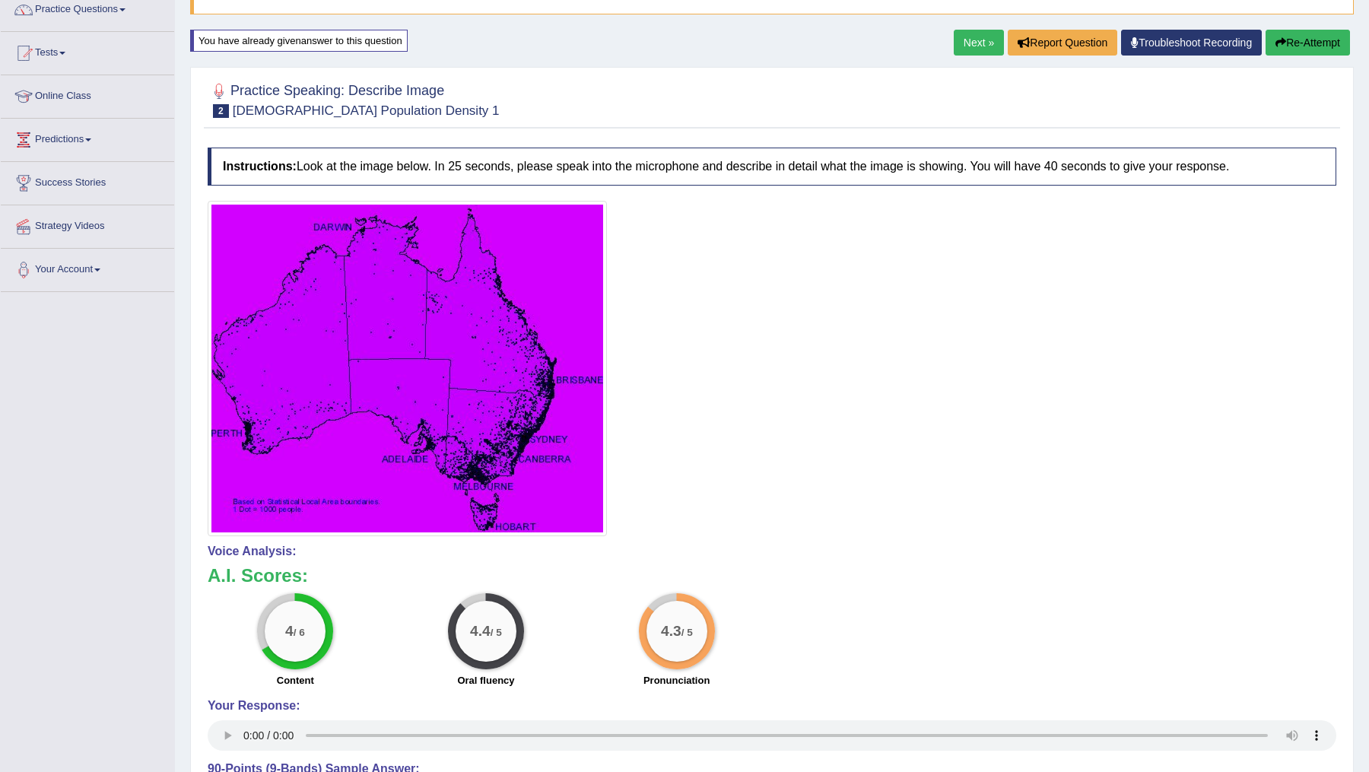
scroll to position [132, 0]
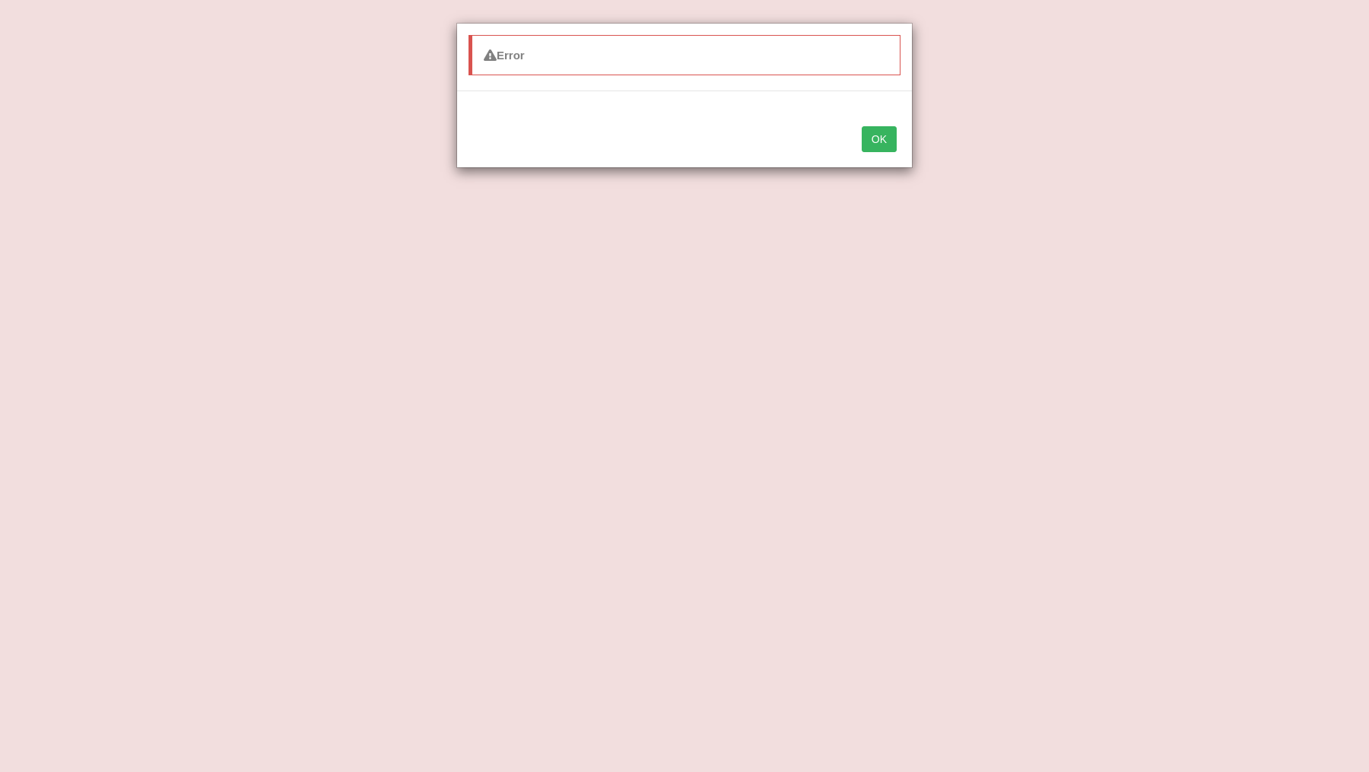
click at [878, 144] on button "OK" at bounding box center [879, 139] width 35 height 26
